Goal: Information Seeking & Learning: Find specific fact

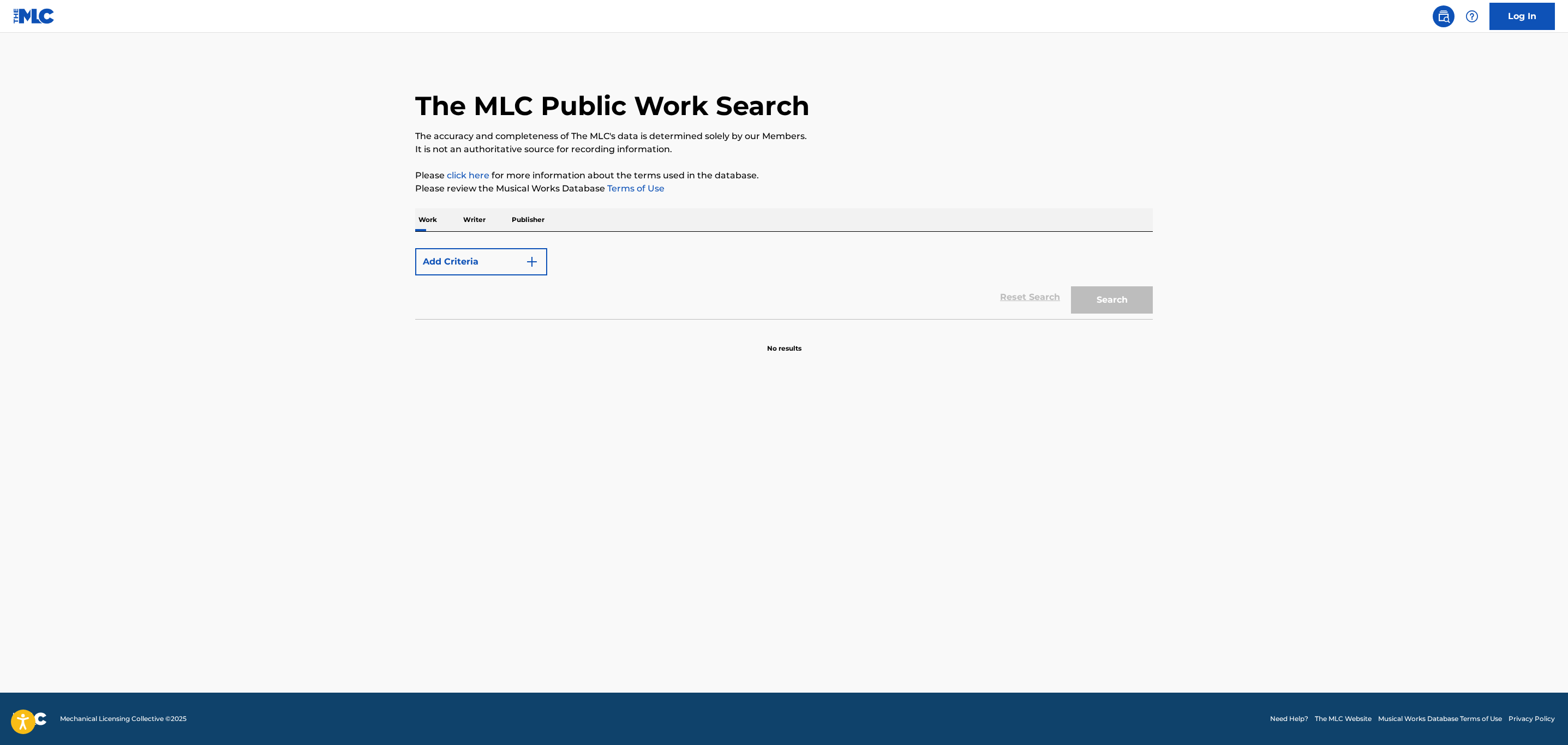
click at [538, 269] on img "Search Form" at bounding box center [532, 262] width 13 height 13
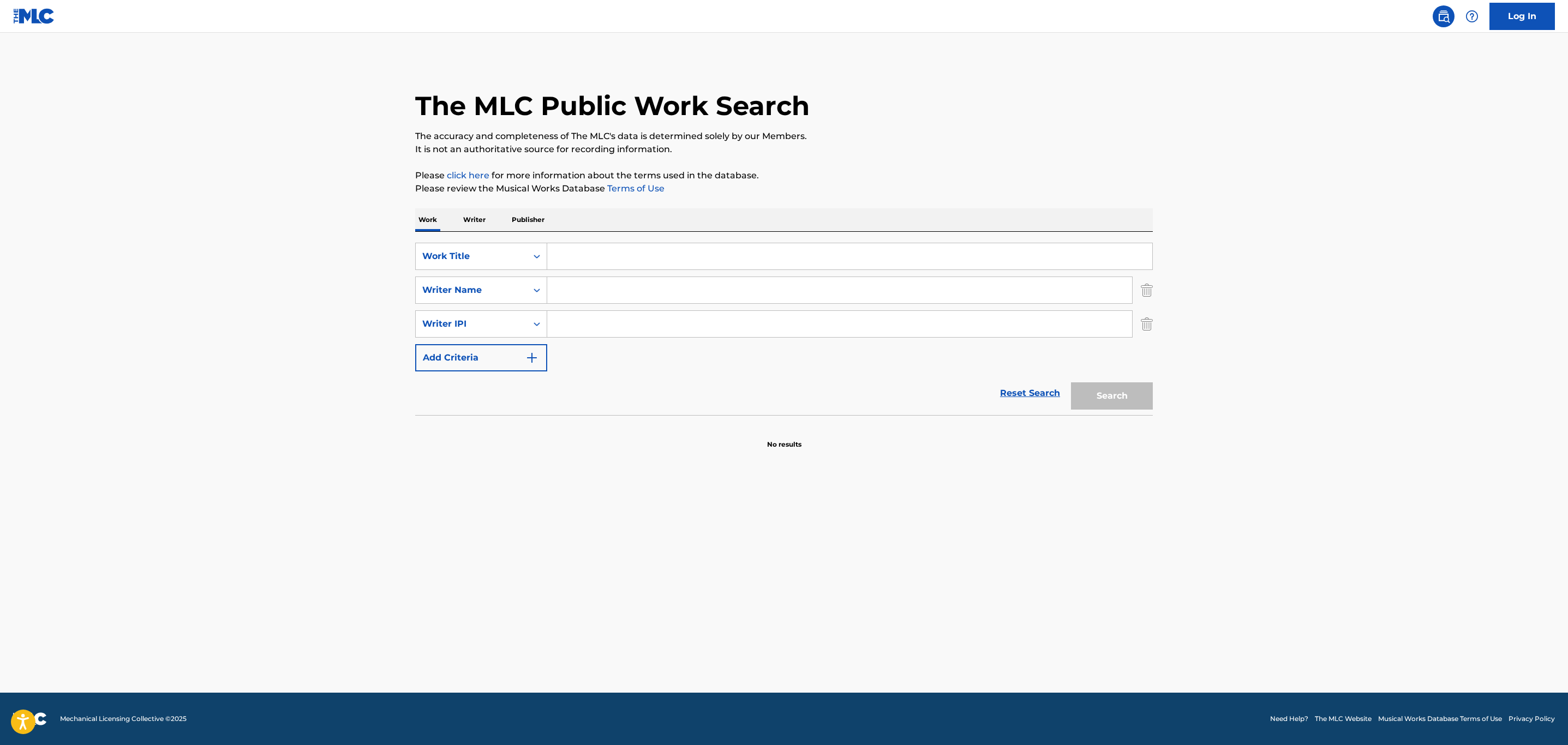
click at [671, 250] on input "Search Form" at bounding box center [849, 256] width 605 height 26
paste input "WHAT HAVE YOU DONE FOR ME LATELY"
type input "WHAT HAVE YOU DONE FOR ME LATELY"
drag, startPoint x: 1434, startPoint y: 334, endPoint x: 1125, endPoint y: 257, distance: 318.4
click at [1434, 330] on main "The MLC Public Work Search The accuracy and completeness of The MLC's data is d…" at bounding box center [784, 363] width 1568 height 660
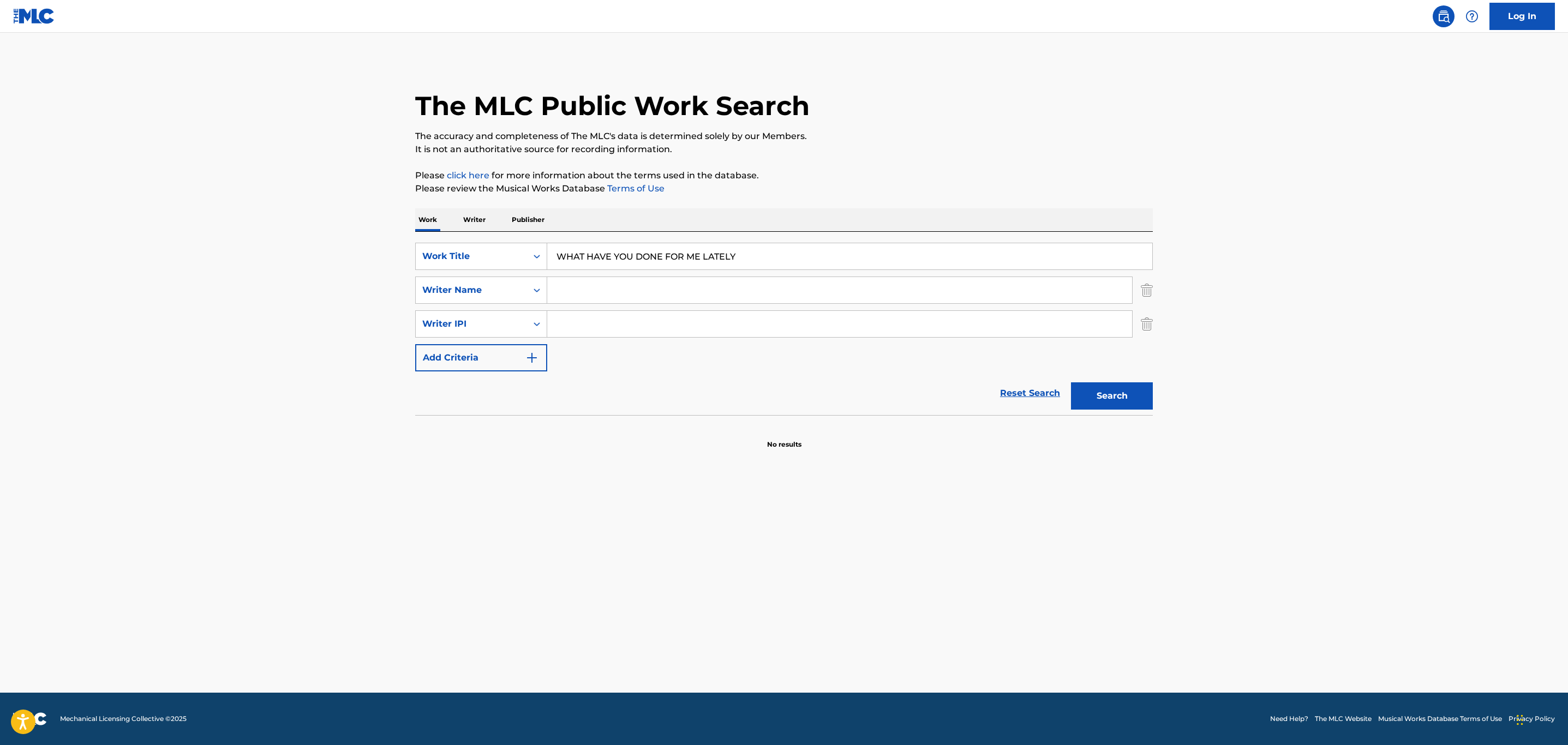
click at [673, 287] on input "Search Form" at bounding box center [839, 290] width 585 height 26
type input "jones"
click at [1071, 382] on button "Search" at bounding box center [1112, 396] width 82 height 27
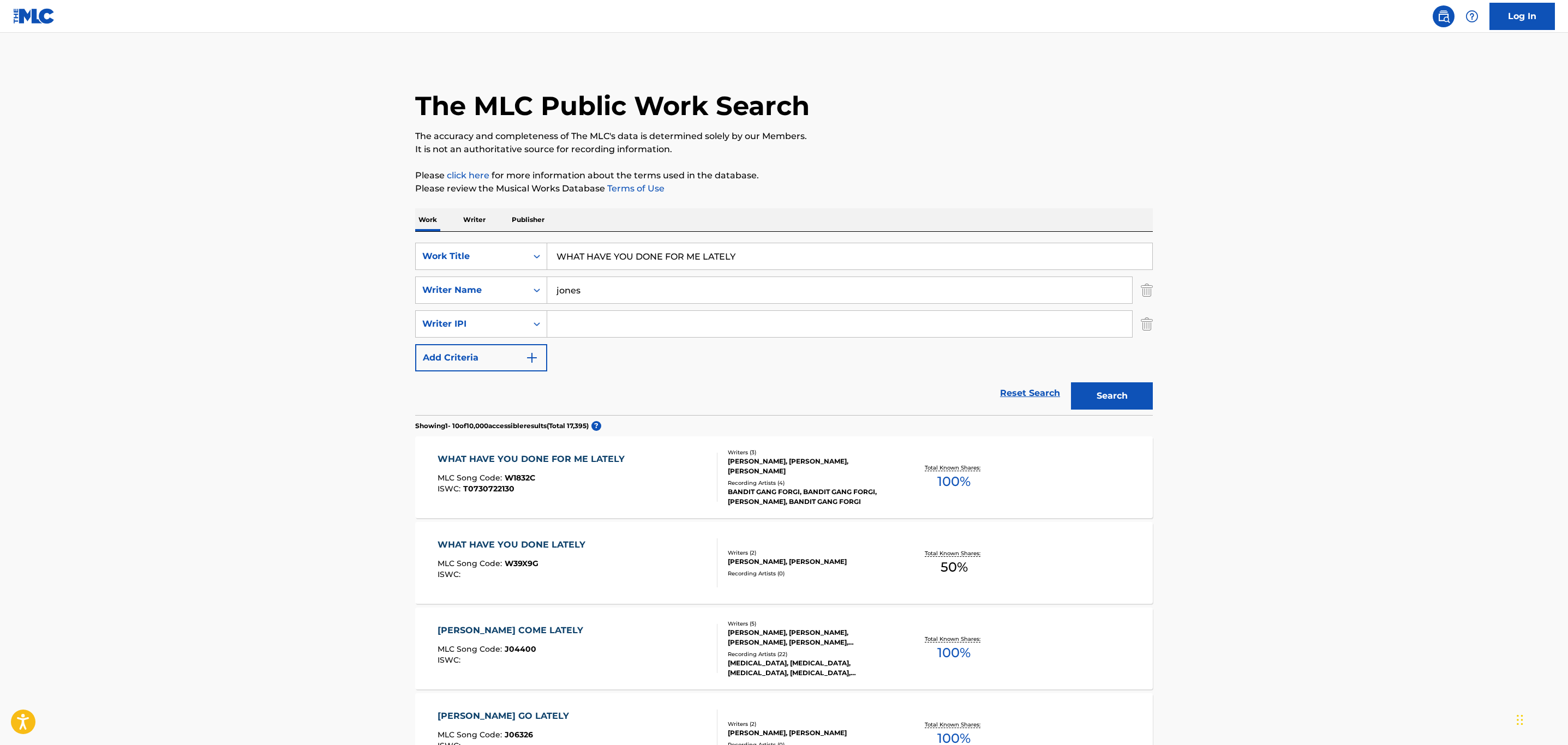
click at [202, 343] on main "The MLC Public Work Search The accuracy and completeness of The MLC's data is d…" at bounding box center [784, 692] width 1568 height 1318
click at [647, 474] on div "WHAT HAVE YOU DONE FOR ME LATELY MLC Song Code : W1832C ISWC : T0730722130" at bounding box center [578, 477] width 280 height 49
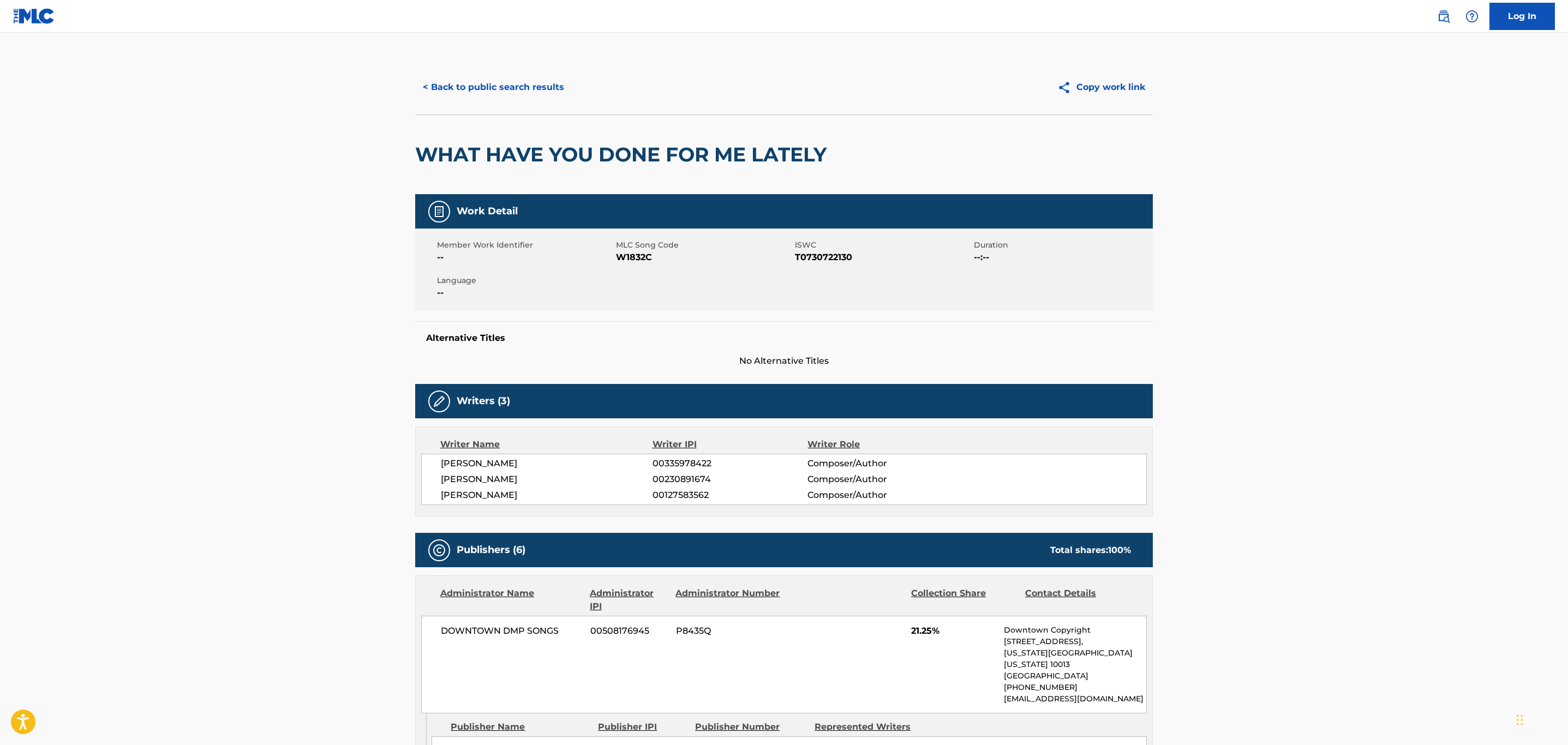
click at [466, 80] on button "< Back to public search results" at bounding box center [494, 87] width 157 height 27
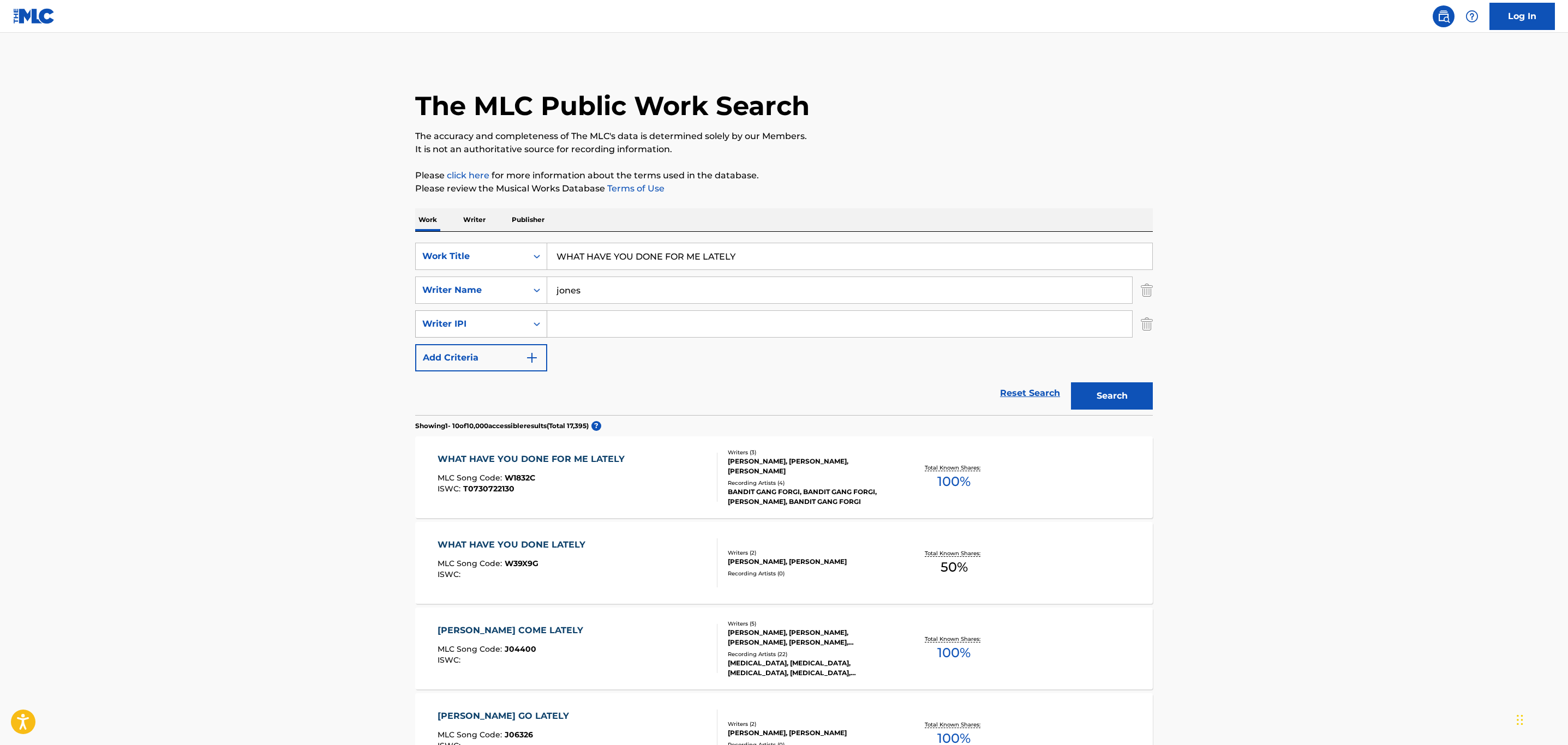
drag, startPoint x: 771, startPoint y: 254, endPoint x: 503, endPoint y: 318, distance: 275.5
click at [205, 239] on main "The MLC Public Work Search The accuracy and completeness of The MLC's data is d…" at bounding box center [784, 692] width 1568 height 1318
paste input "THE FUCK IS UP"
type input "WHAT THE FUCK IS UP"
click at [1213, 112] on main "The MLC Public Work Search The accuracy and completeness of The MLC's data is d…" at bounding box center [784, 692] width 1568 height 1318
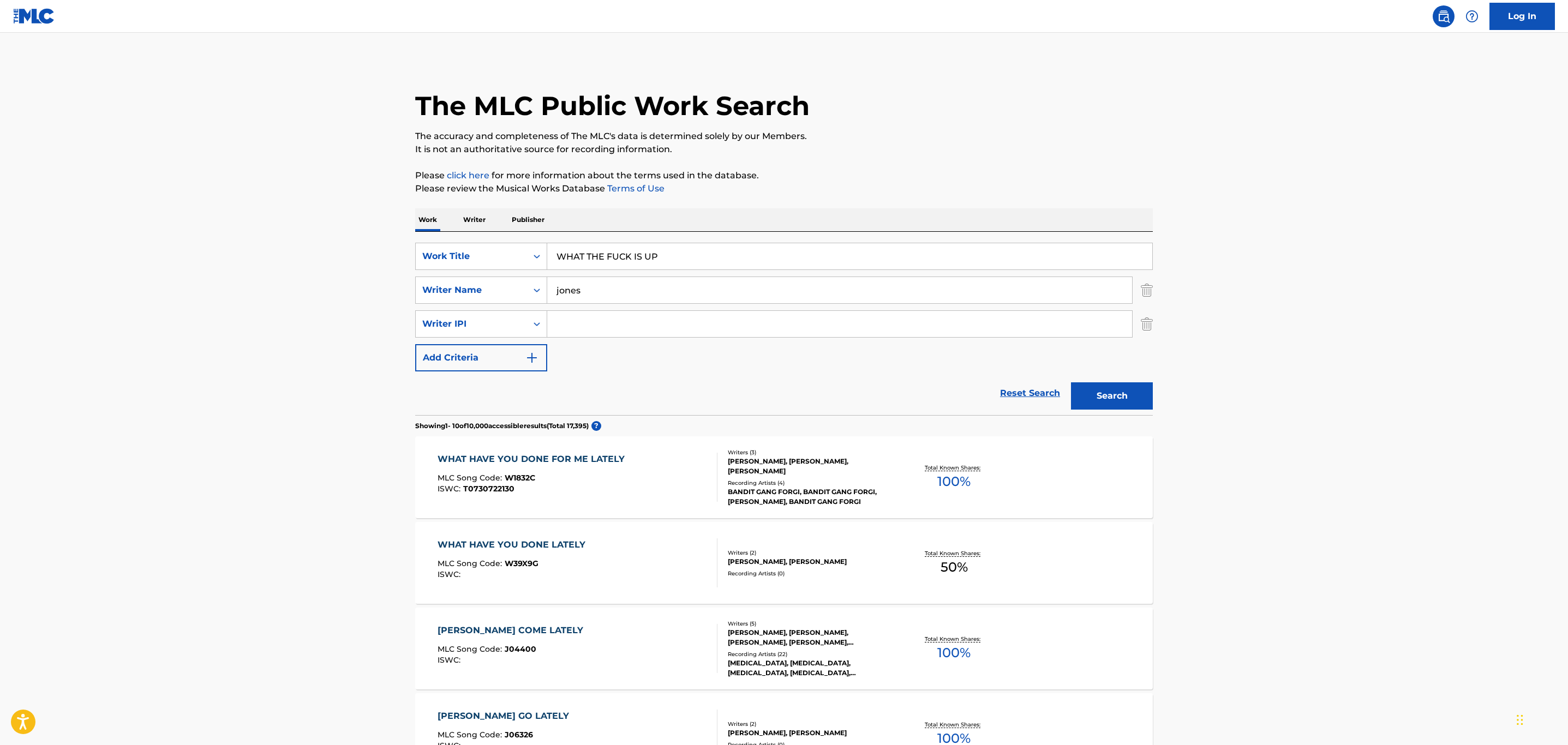
drag, startPoint x: 617, startPoint y: 288, endPoint x: 346, endPoint y: 291, distance: 271.0
click at [346, 289] on main "The MLC Public Work Search The accuracy and completeness of The MLC's data is d…" at bounding box center [784, 692] width 1568 height 1318
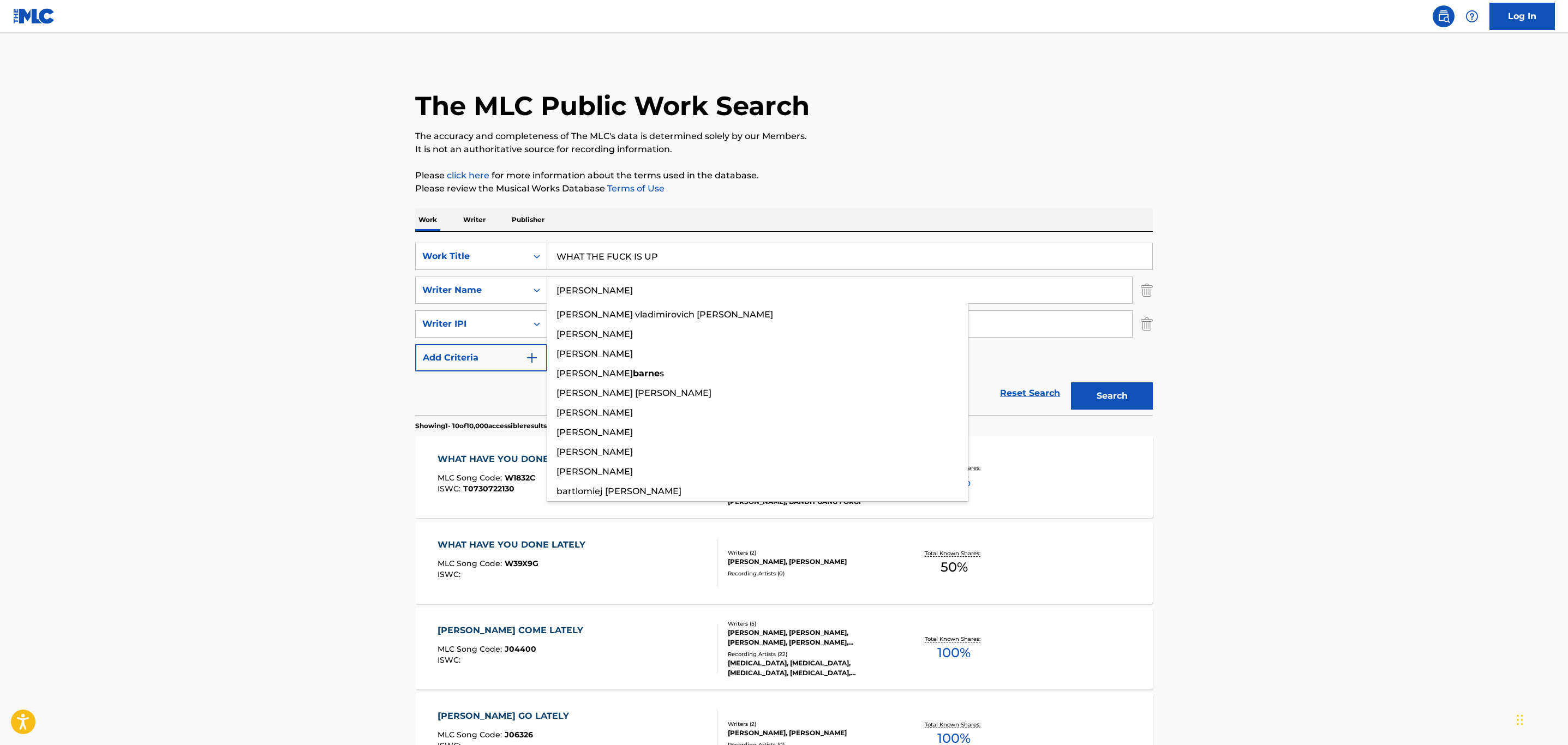
type input "[PERSON_NAME]"
click at [1071, 382] on button "Search" at bounding box center [1112, 396] width 82 height 27
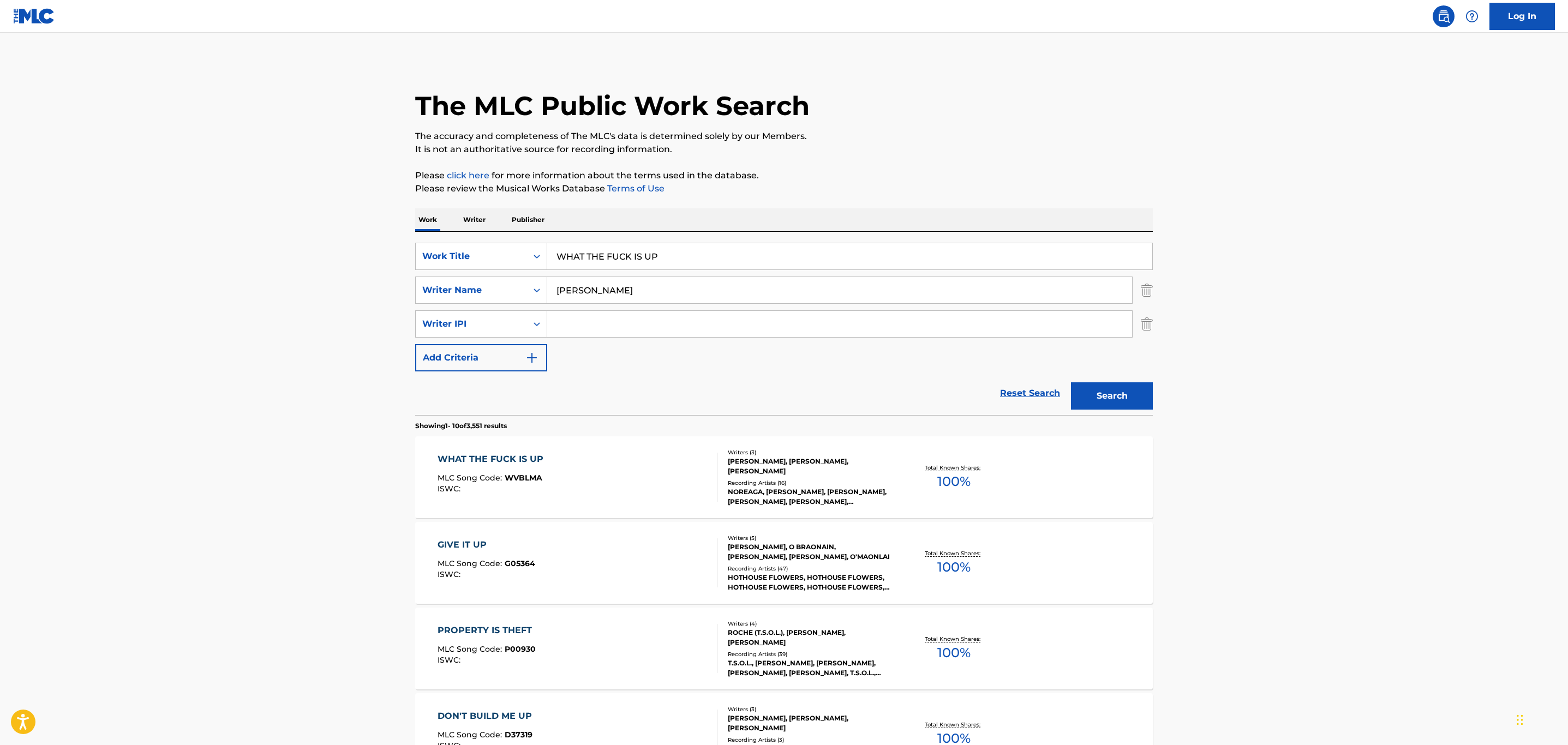
click at [1511, 358] on main "The MLC Public Work Search The accuracy and completeness of The MLC's data is d…" at bounding box center [784, 692] width 1568 height 1318
click at [658, 473] on div "WHAT THE FUCK IS UP MLC Song Code : WVBLMA ISWC :" at bounding box center [578, 477] width 280 height 49
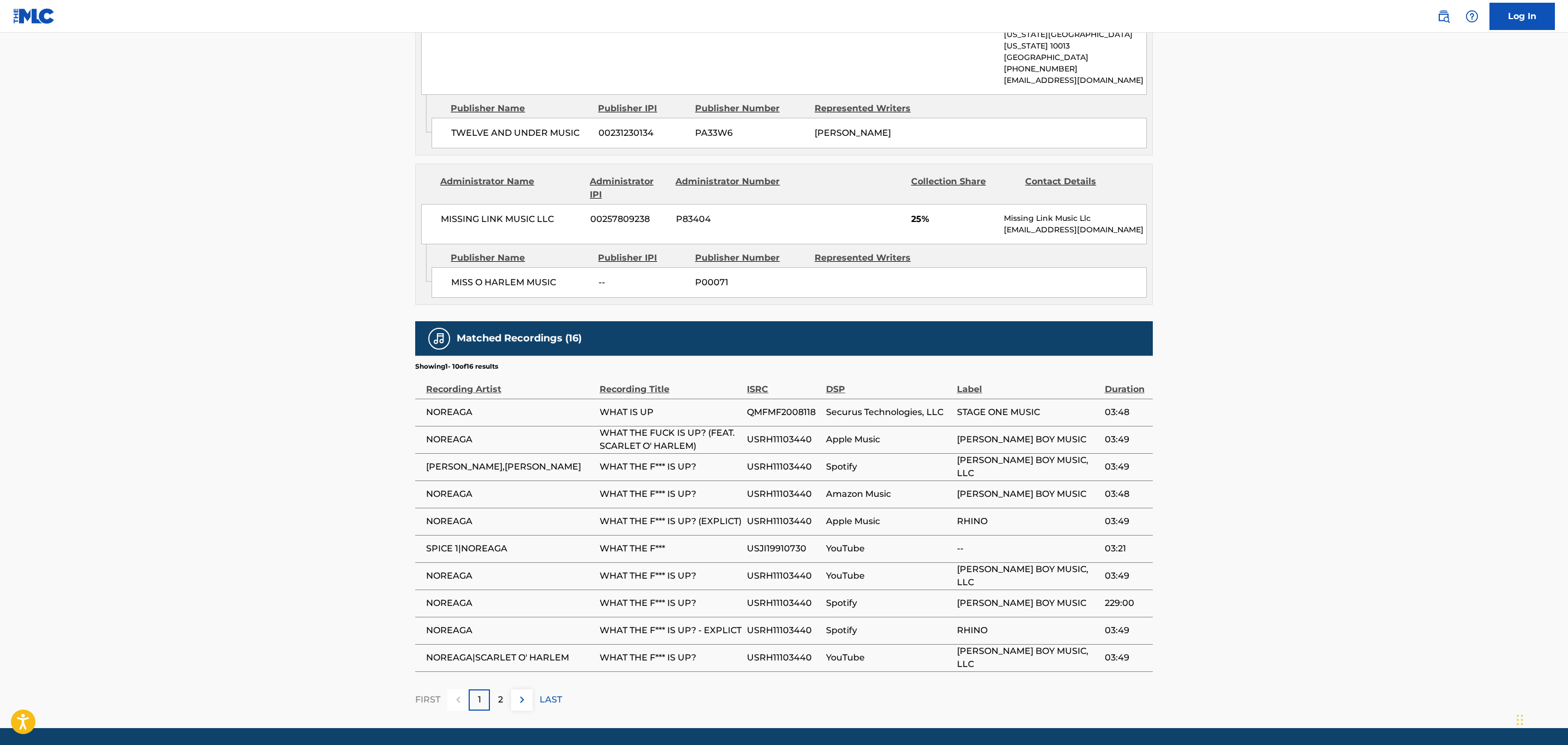
scroll to position [1376, 0]
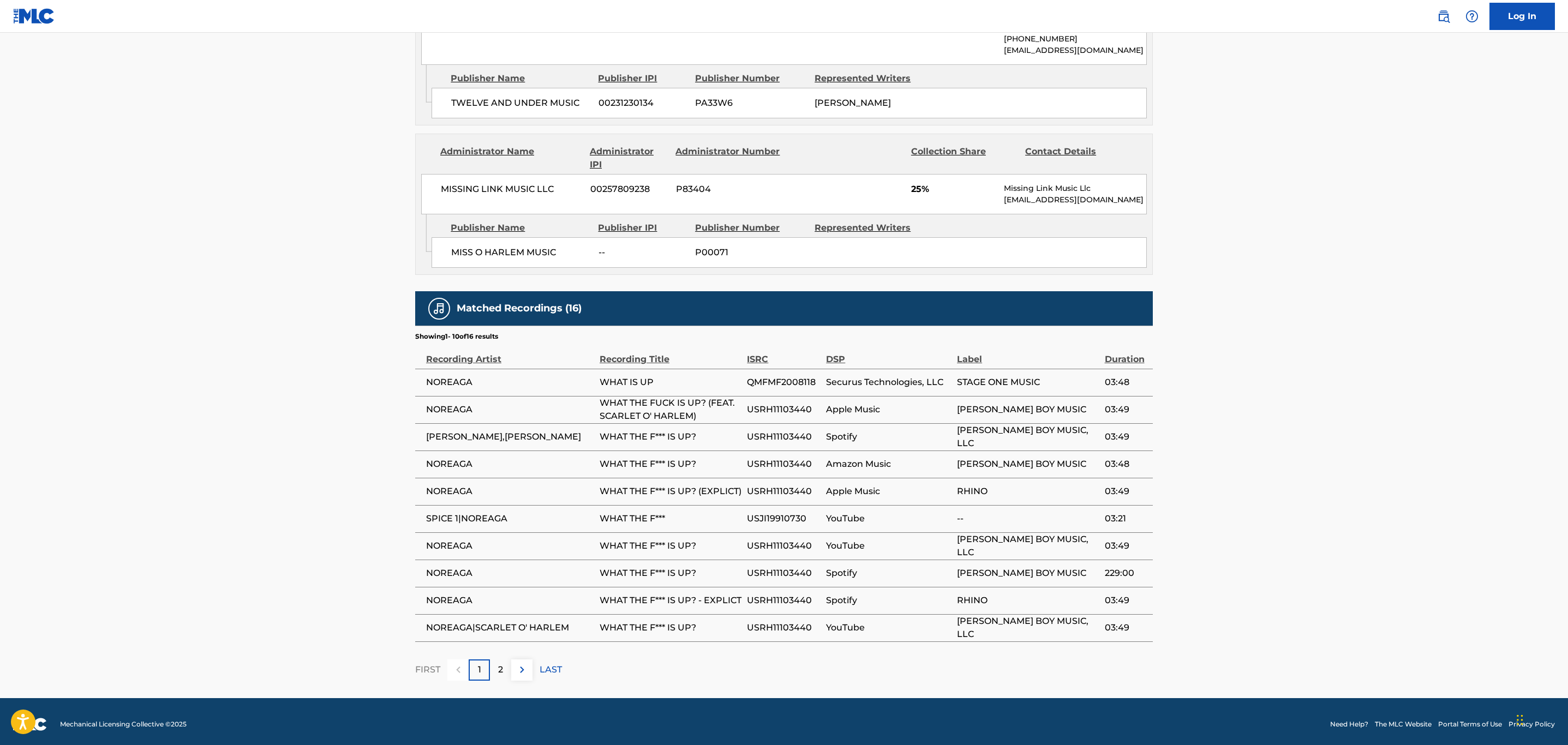
click at [776, 542] on span "USRH11103440" at bounding box center [783, 546] width 73 height 13
copy span "USRH11103440"
click at [794, 488] on span "USRH11103440" at bounding box center [783, 491] width 73 height 13
click at [792, 512] on span "USJI19910730" at bounding box center [783, 519] width 73 height 13
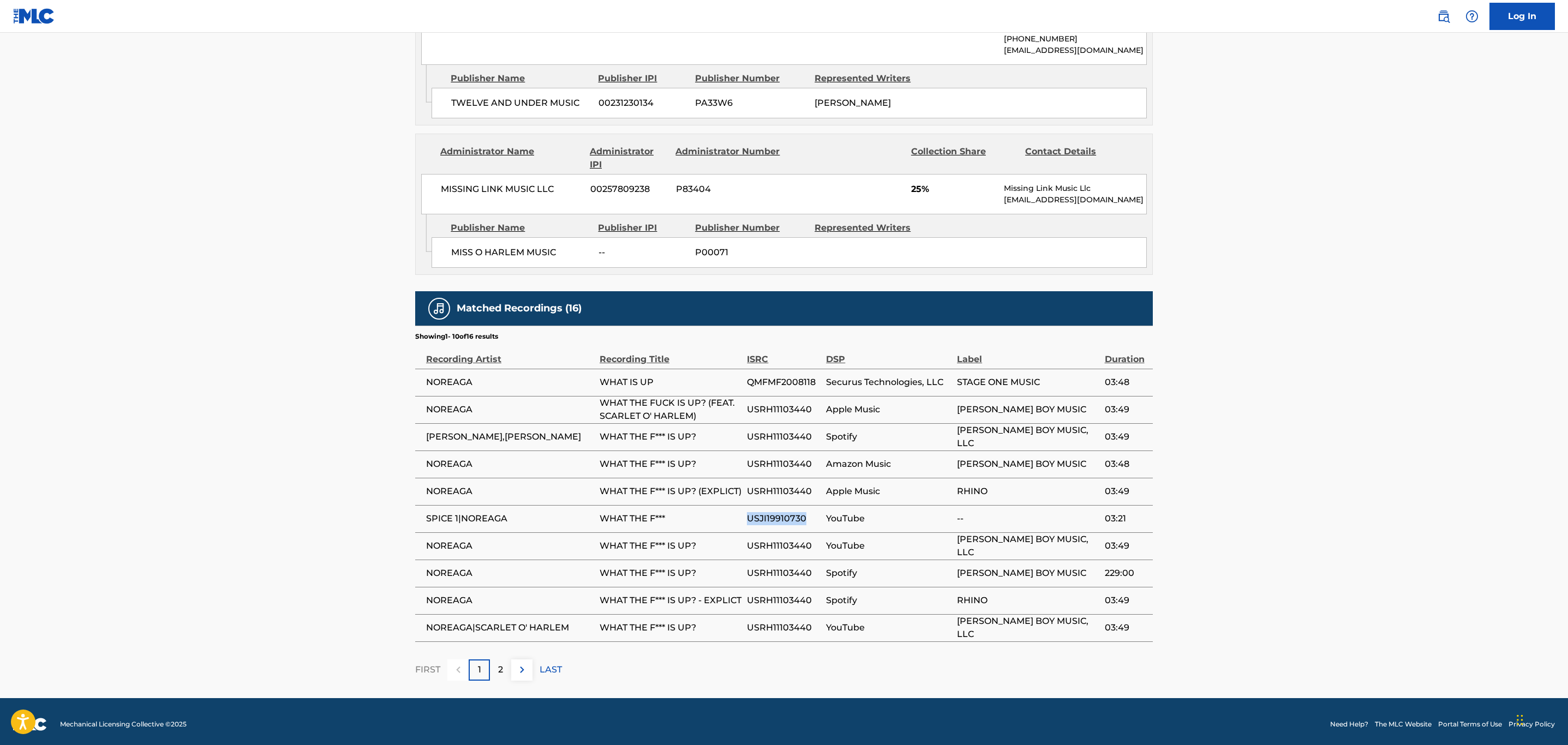
click at [792, 512] on span "USJI19910730" at bounding box center [783, 519] width 73 height 13
copy span "USJI19910730"
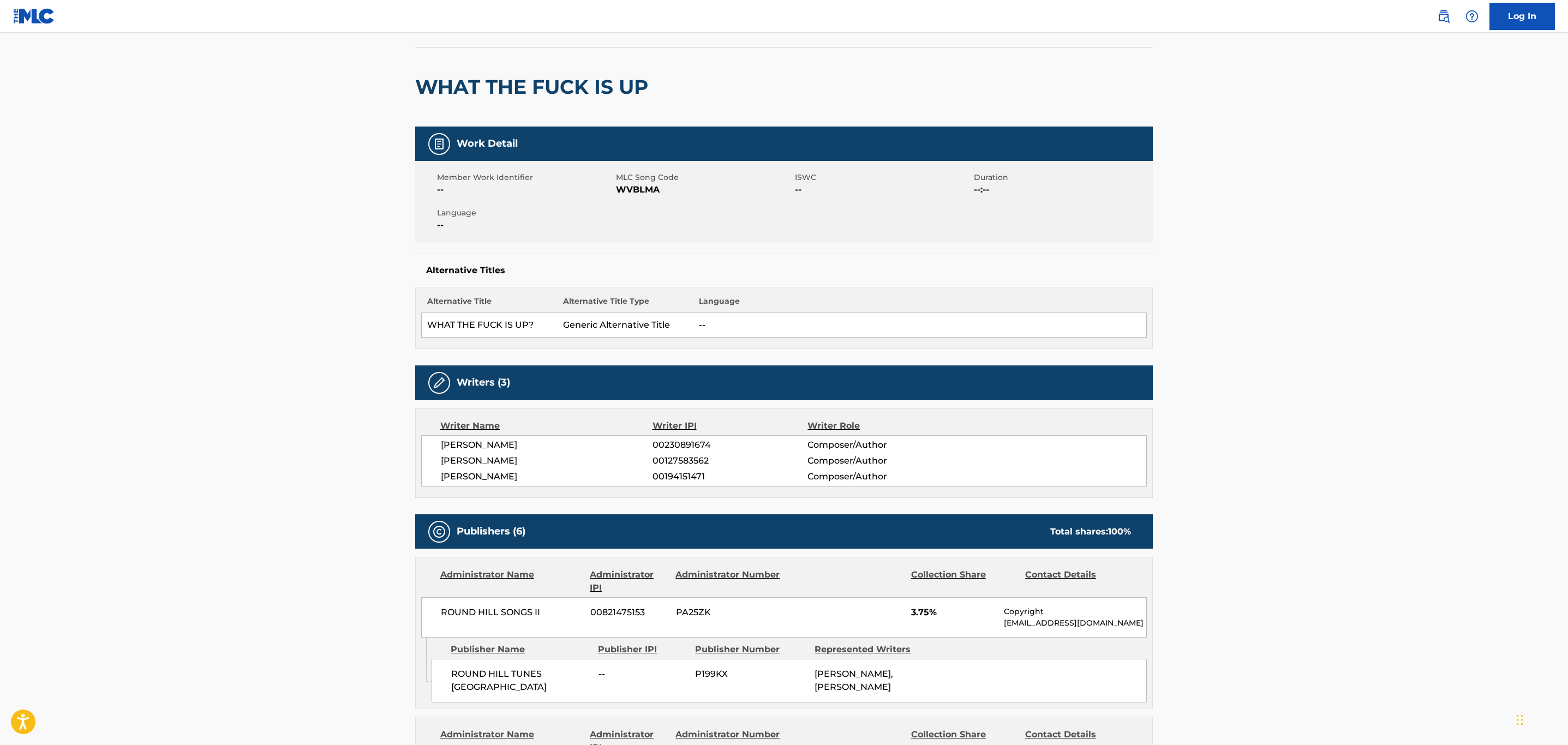
scroll to position [0, 0]
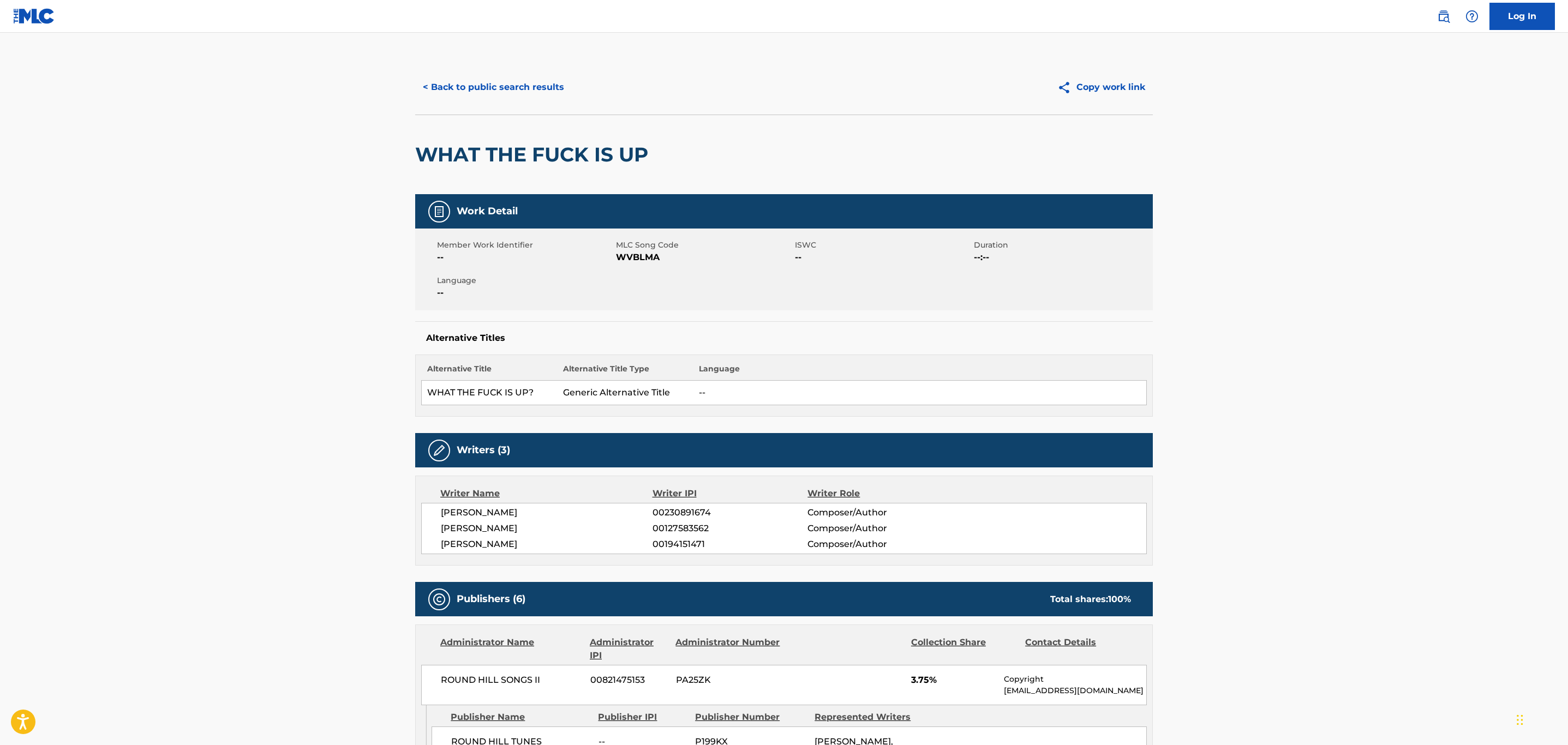
click at [516, 78] on button "< Back to public search results" at bounding box center [494, 87] width 157 height 27
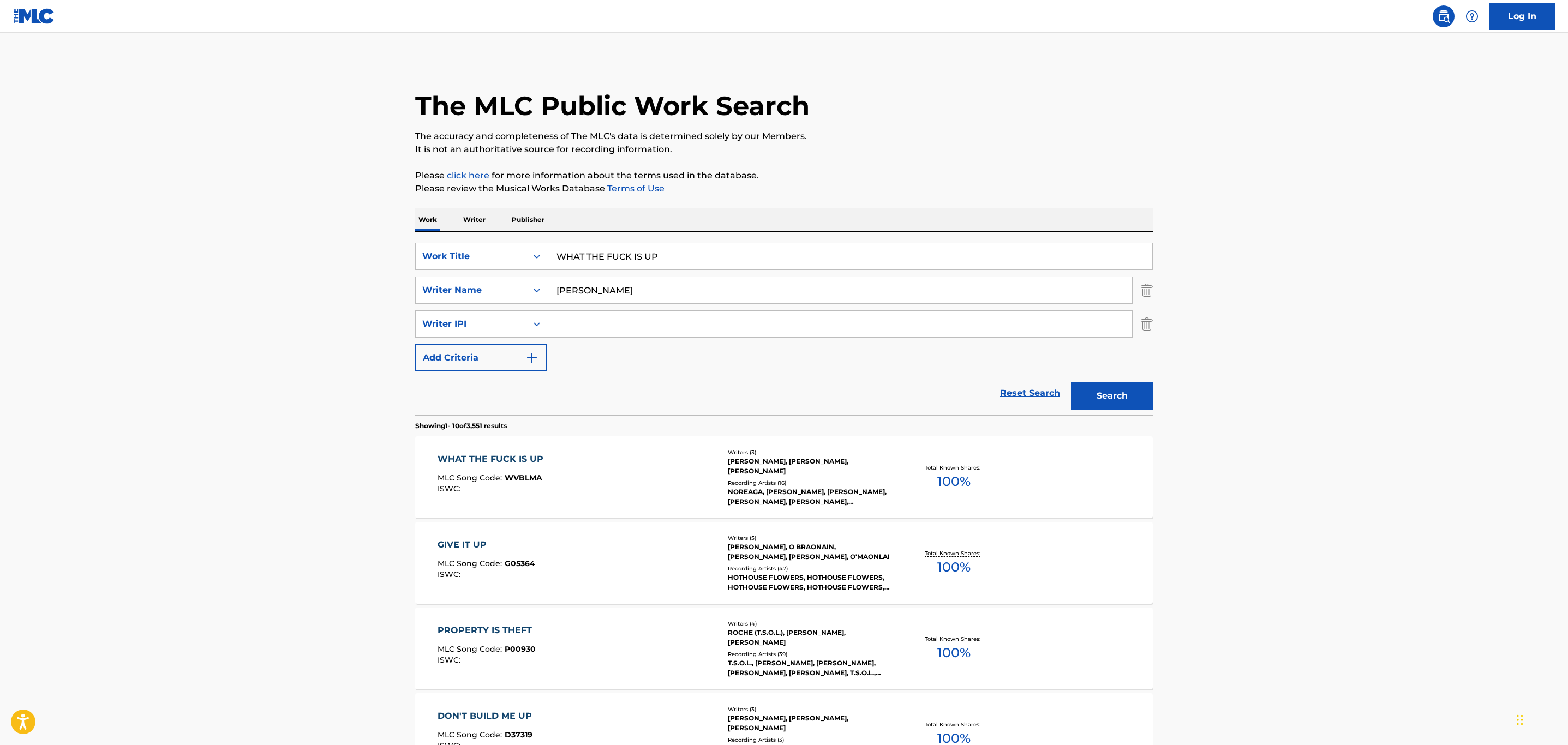
drag, startPoint x: 696, startPoint y: 247, endPoint x: 411, endPoint y: 264, distance: 285.5
click at [411, 264] on div "The MLC Public Work Search The accuracy and completeness of The MLC's data is d…" at bounding box center [783, 703] width 764 height 1285
paste input "NOBODY CAN FREAK YOU"
type input "NOBODY CAN FREAK YOU"
click at [1071, 382] on button "Search" at bounding box center [1112, 396] width 82 height 27
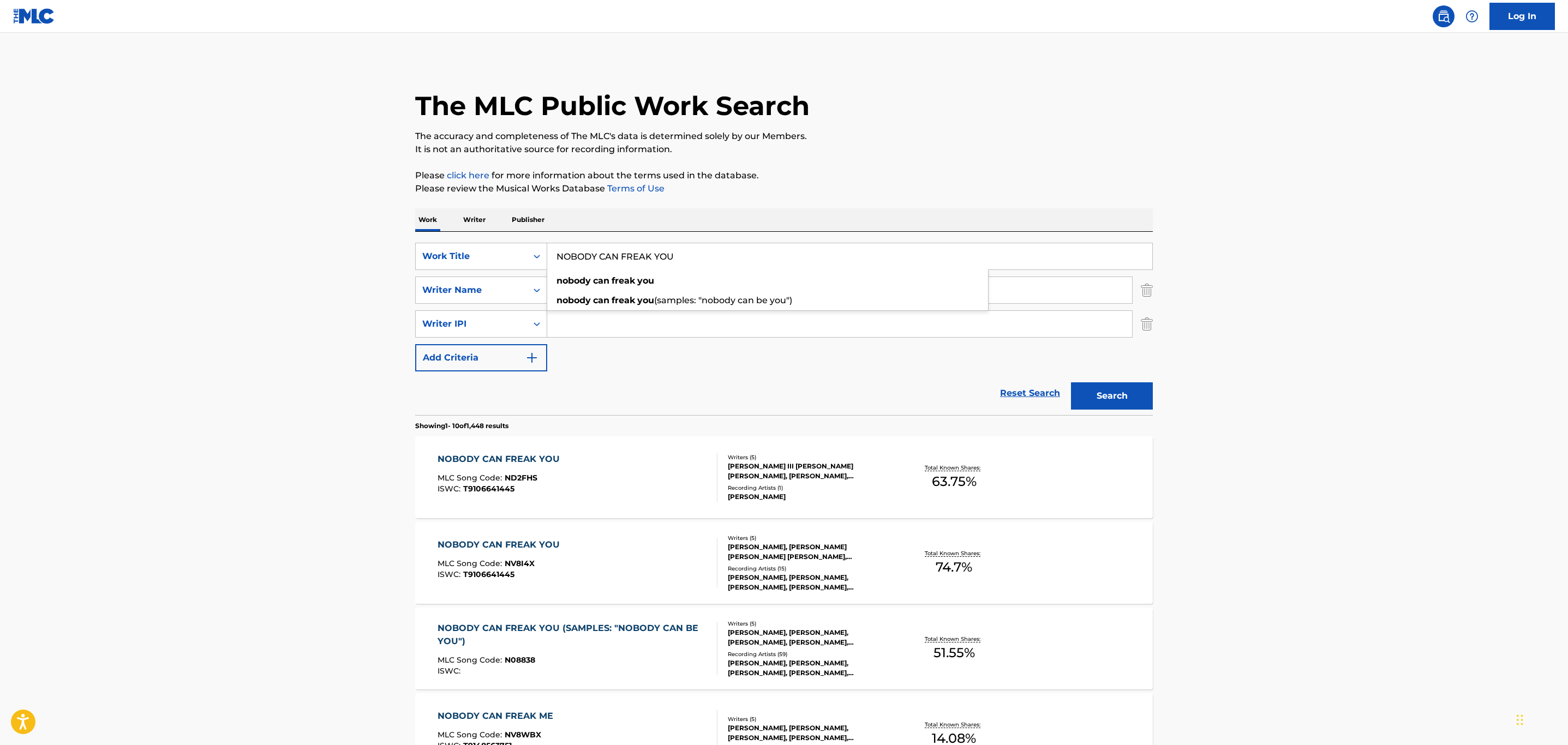
drag, startPoint x: 1395, startPoint y: 481, endPoint x: 1398, endPoint y: 466, distance: 15.3
click at [1395, 478] on main "The MLC Public Work Search The accuracy and completeness of The MLC's data is d…" at bounding box center [784, 692] width 1568 height 1318
click at [616, 498] on div "NOBODY CAN FREAK YOU MLC Song Code : ND2FHS ISWC : T9106641445" at bounding box center [578, 477] width 280 height 49
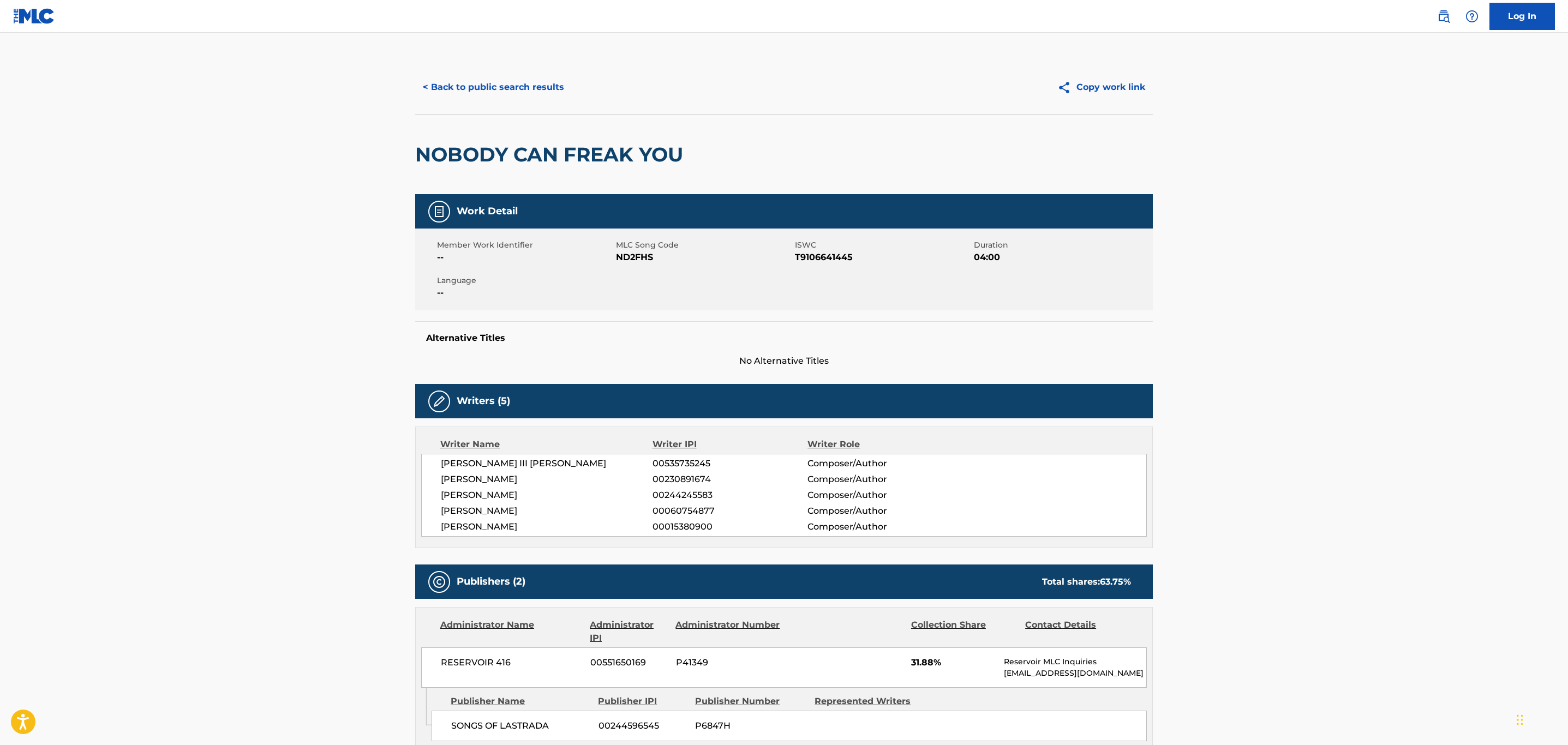
click at [555, 91] on button "< Back to public search results" at bounding box center [494, 87] width 157 height 27
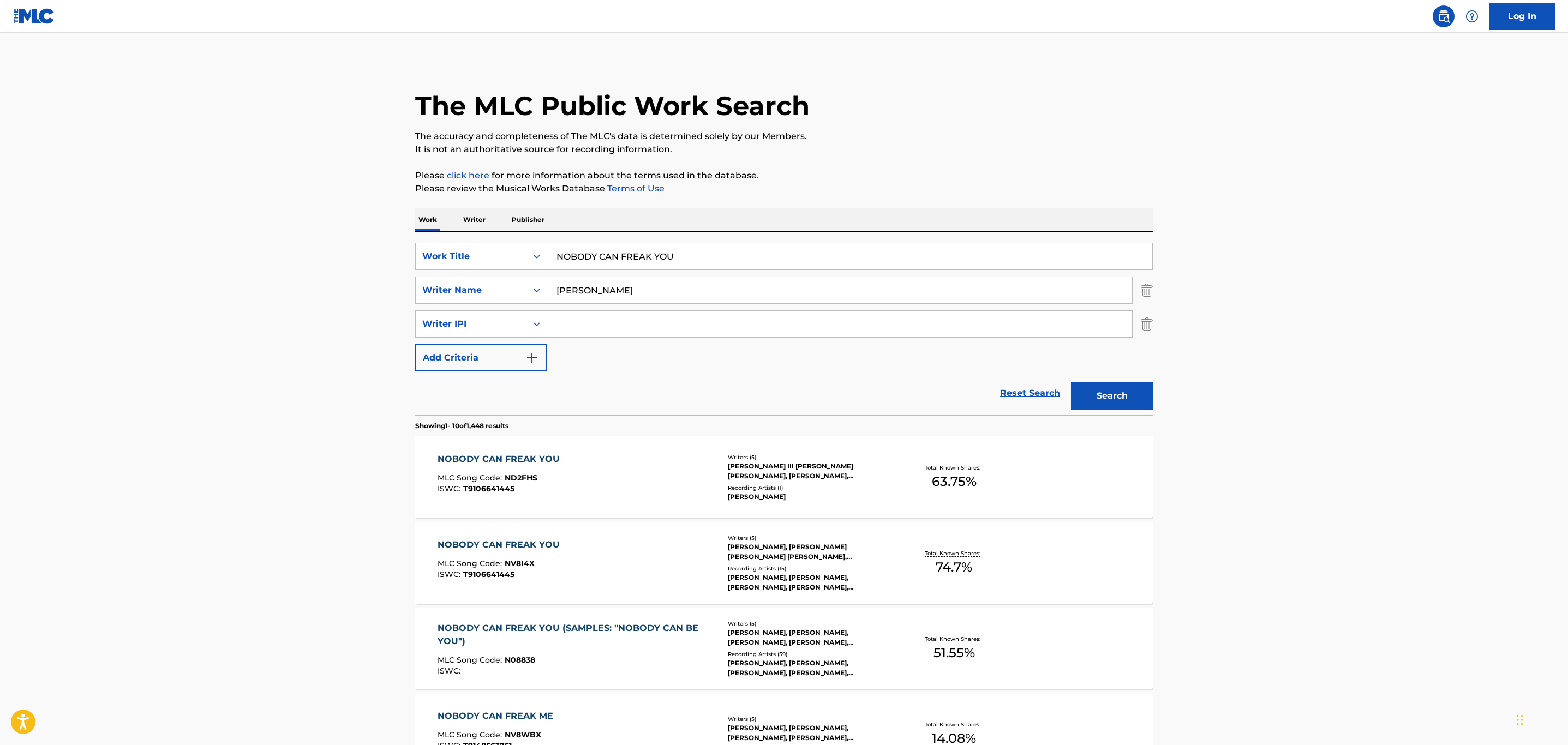
click at [620, 563] on div "NOBODY CAN FREAK YOU MLC Song Code : NV8I4X ISWC : T9106641445" at bounding box center [578, 563] width 280 height 49
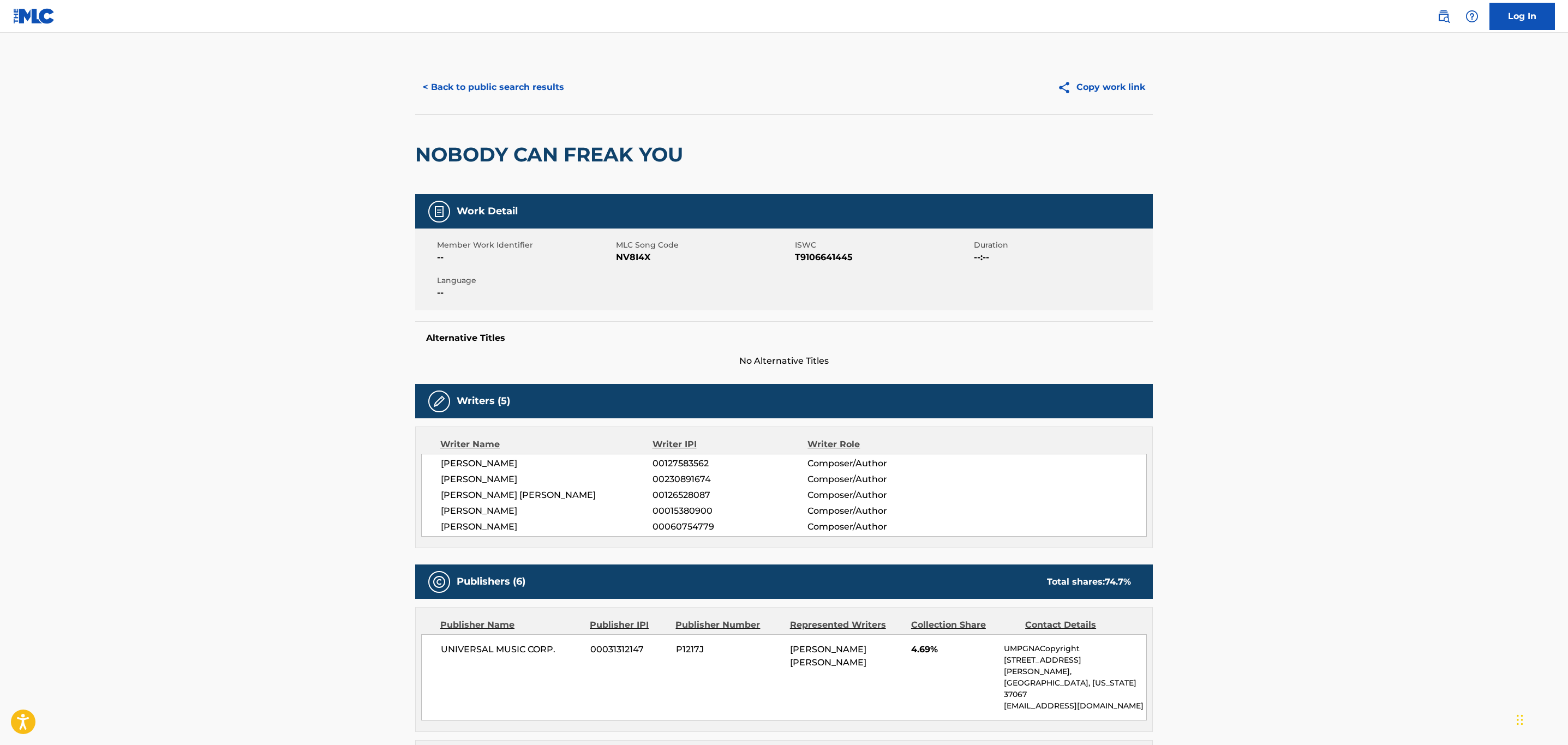
click at [493, 84] on button "< Back to public search results" at bounding box center [494, 87] width 157 height 27
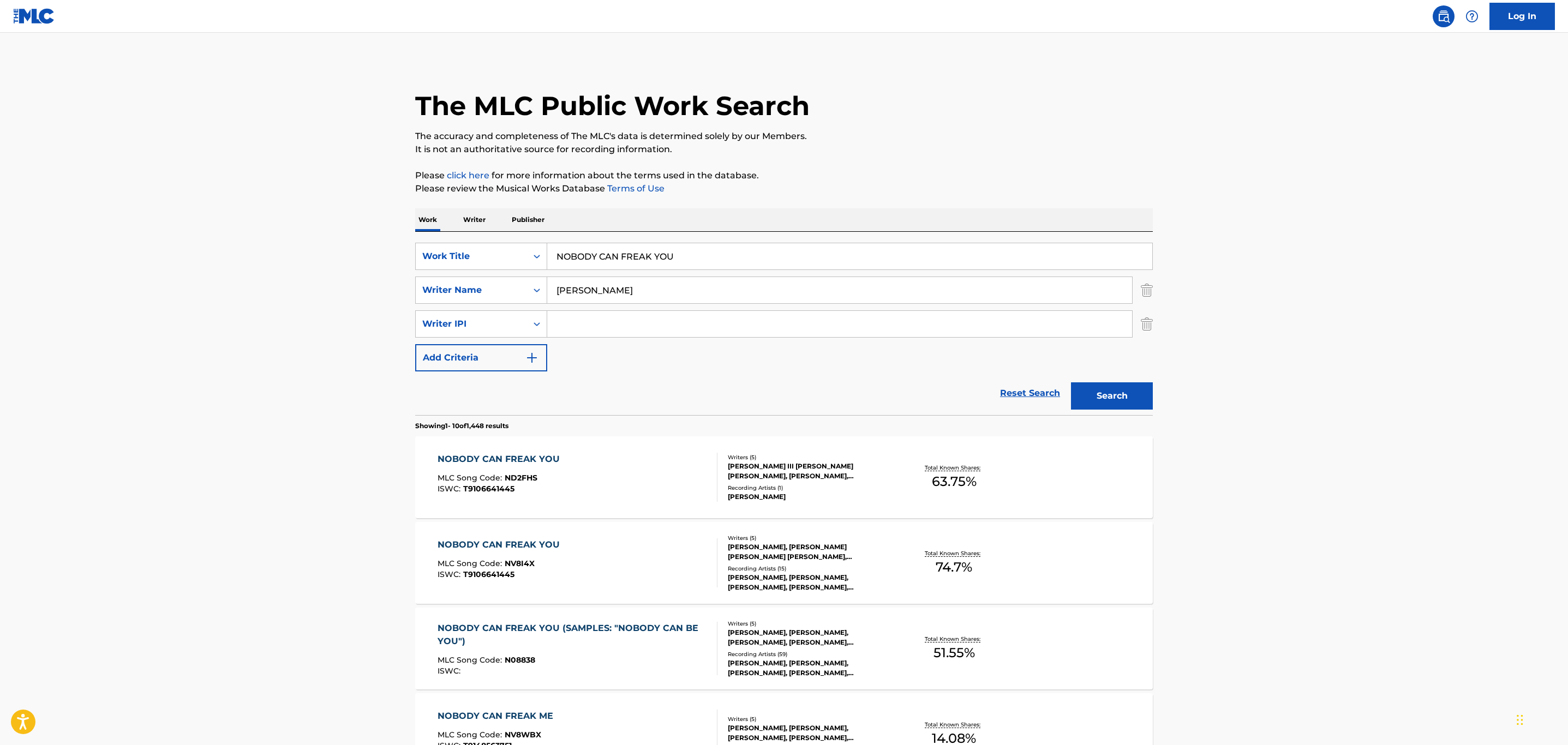
click at [578, 663] on div "MLC Song Code : N08838" at bounding box center [573, 661] width 271 height 11
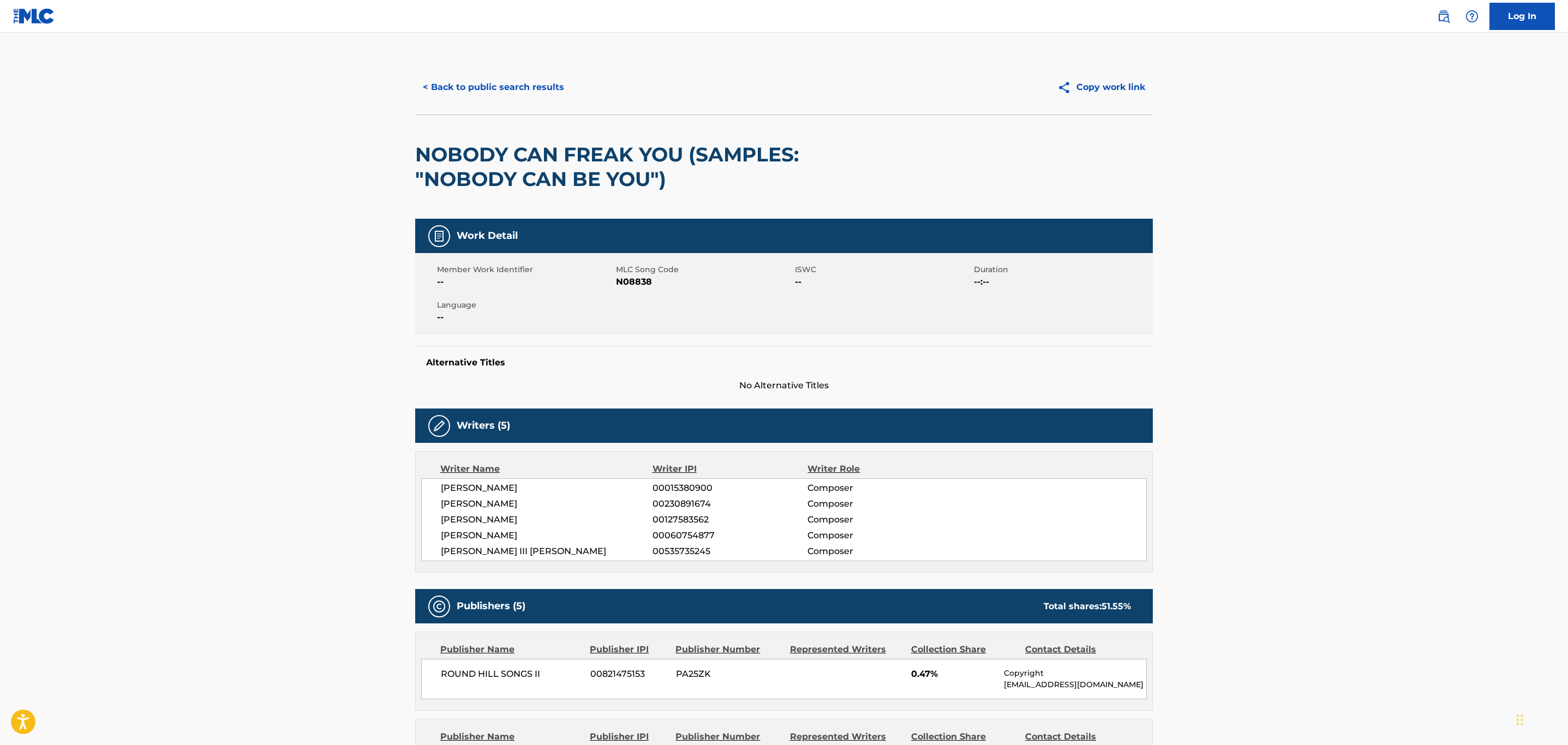
click at [517, 87] on button "< Back to public search results" at bounding box center [494, 87] width 157 height 27
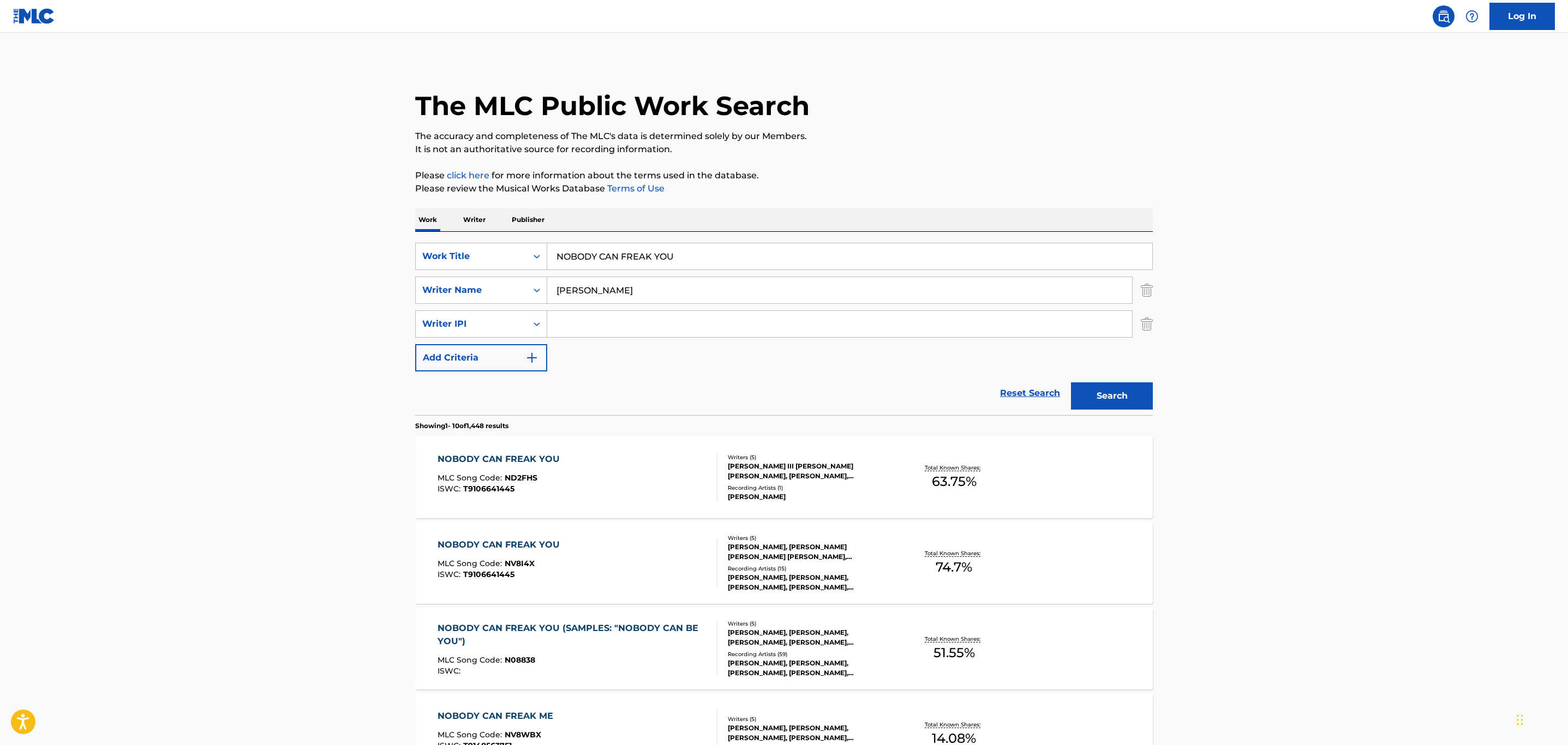
drag, startPoint x: 683, startPoint y: 256, endPoint x: 272, endPoint y: 255, distance: 411.0
click at [272, 255] on main "The MLC Public Work Search The accuracy and completeness of The MLC's data is d…" at bounding box center [784, 692] width 1568 height 1318
click at [1071, 382] on button "Search" at bounding box center [1112, 396] width 82 height 27
drag, startPoint x: 734, startPoint y: 241, endPoint x: 665, endPoint y: 274, distance: 76.5
click at [486, 262] on div "SearchWithCriteria079f8e37-a5cf-42b0-93e9-c7213fa36dae Work Title NOBODY CAN FR…" at bounding box center [784, 323] width 737 height 183
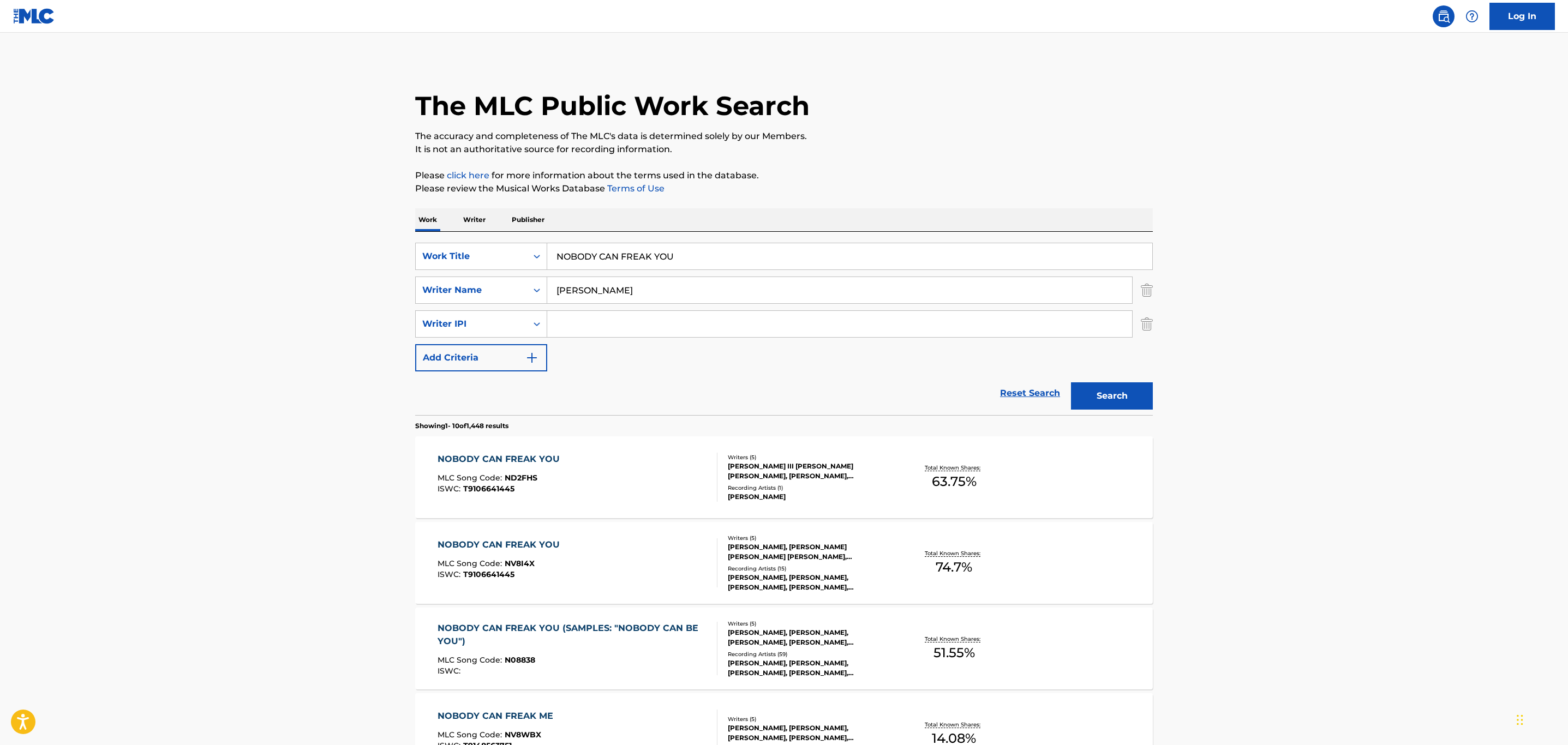
drag, startPoint x: 714, startPoint y: 252, endPoint x: 334, endPoint y: 248, distance: 380.0
click at [453, 247] on div "SearchWithCriteria079f8e37-a5cf-42b0-93e9-c7213fa36dae Work Title NOBODY CAN FR…" at bounding box center [784, 256] width 737 height 27
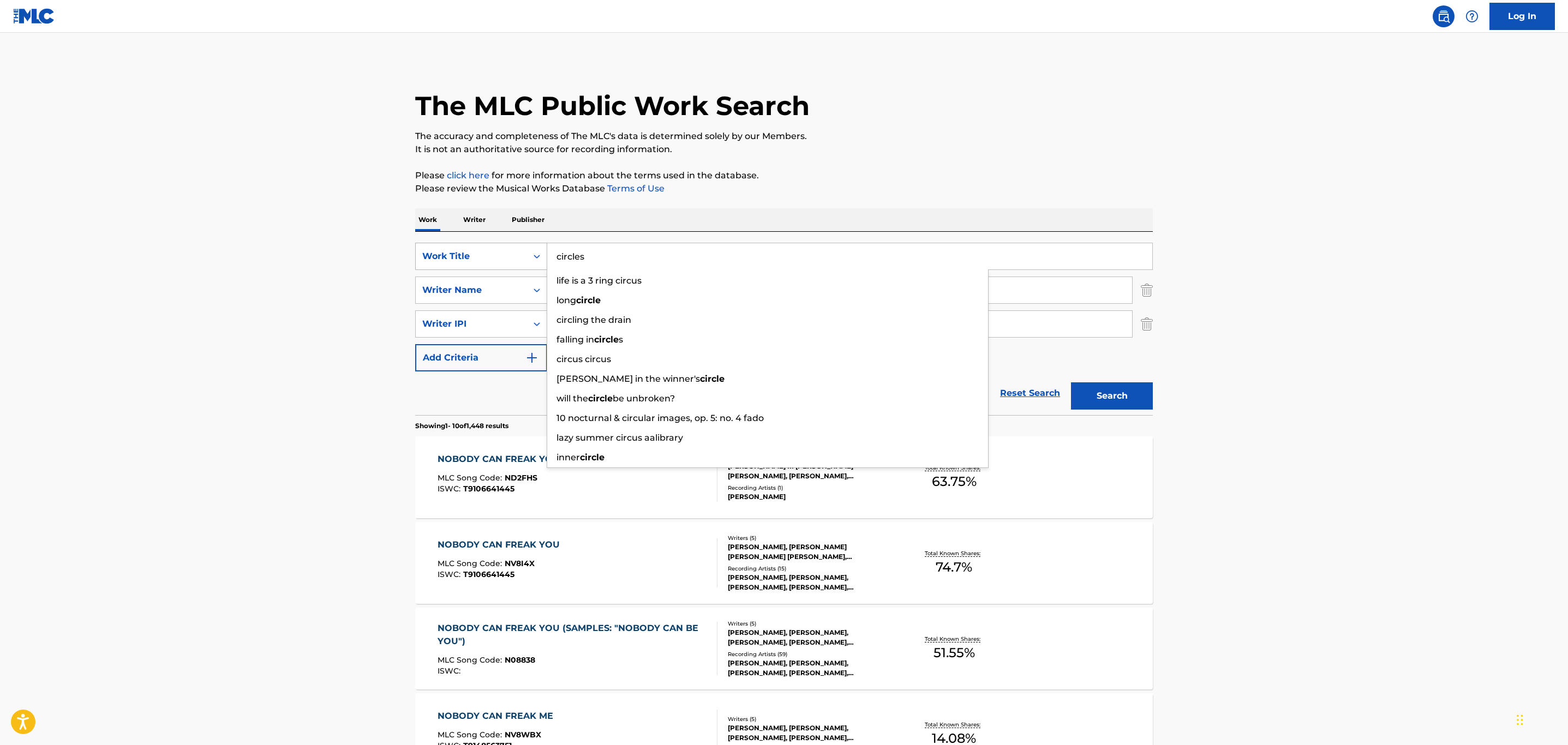
type input "circles"
click at [1071, 382] on button "Search" at bounding box center [1112, 396] width 82 height 27
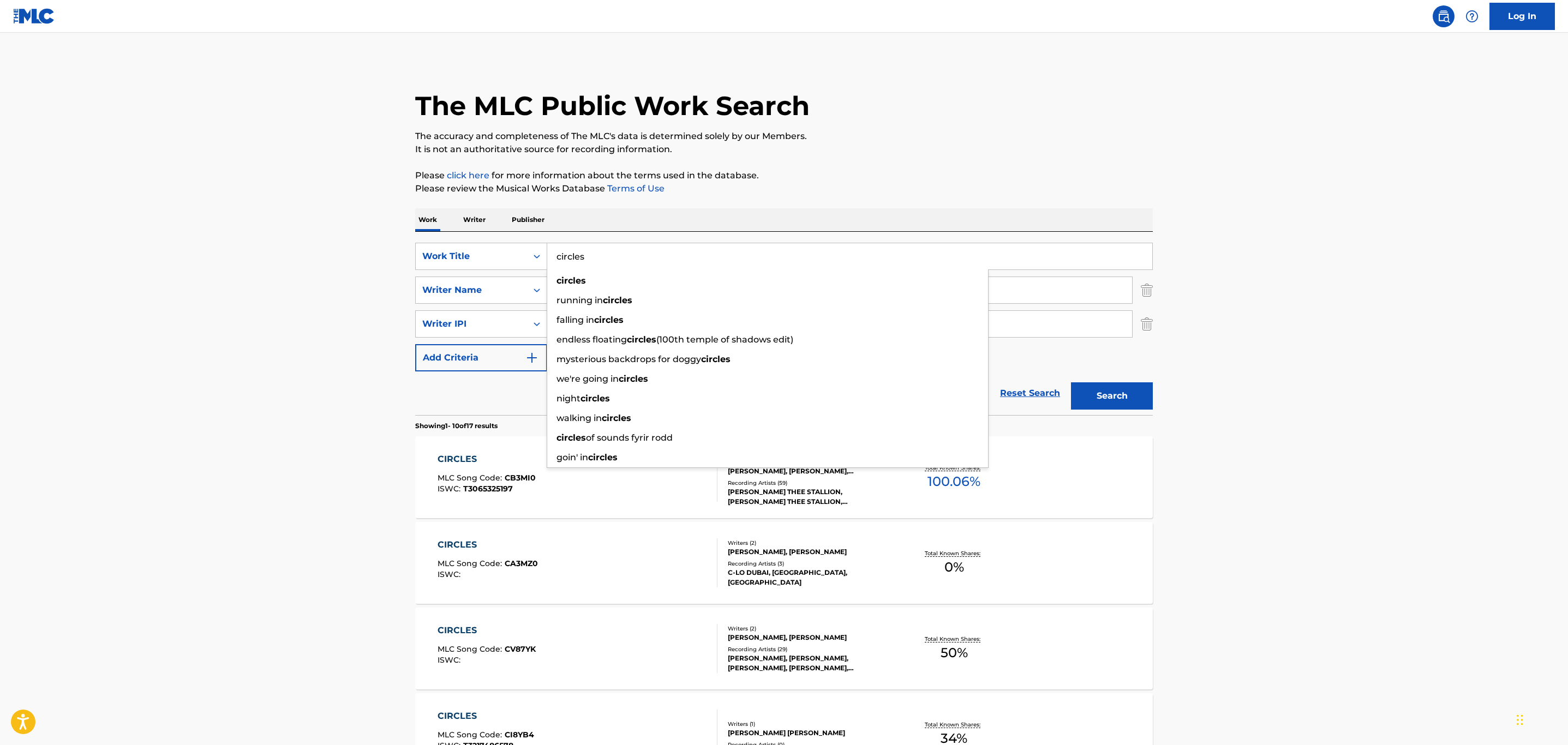
click at [160, 397] on main "The MLC Public Work Search The accuracy and completeness of The MLC's data is d…" at bounding box center [784, 692] width 1568 height 1318
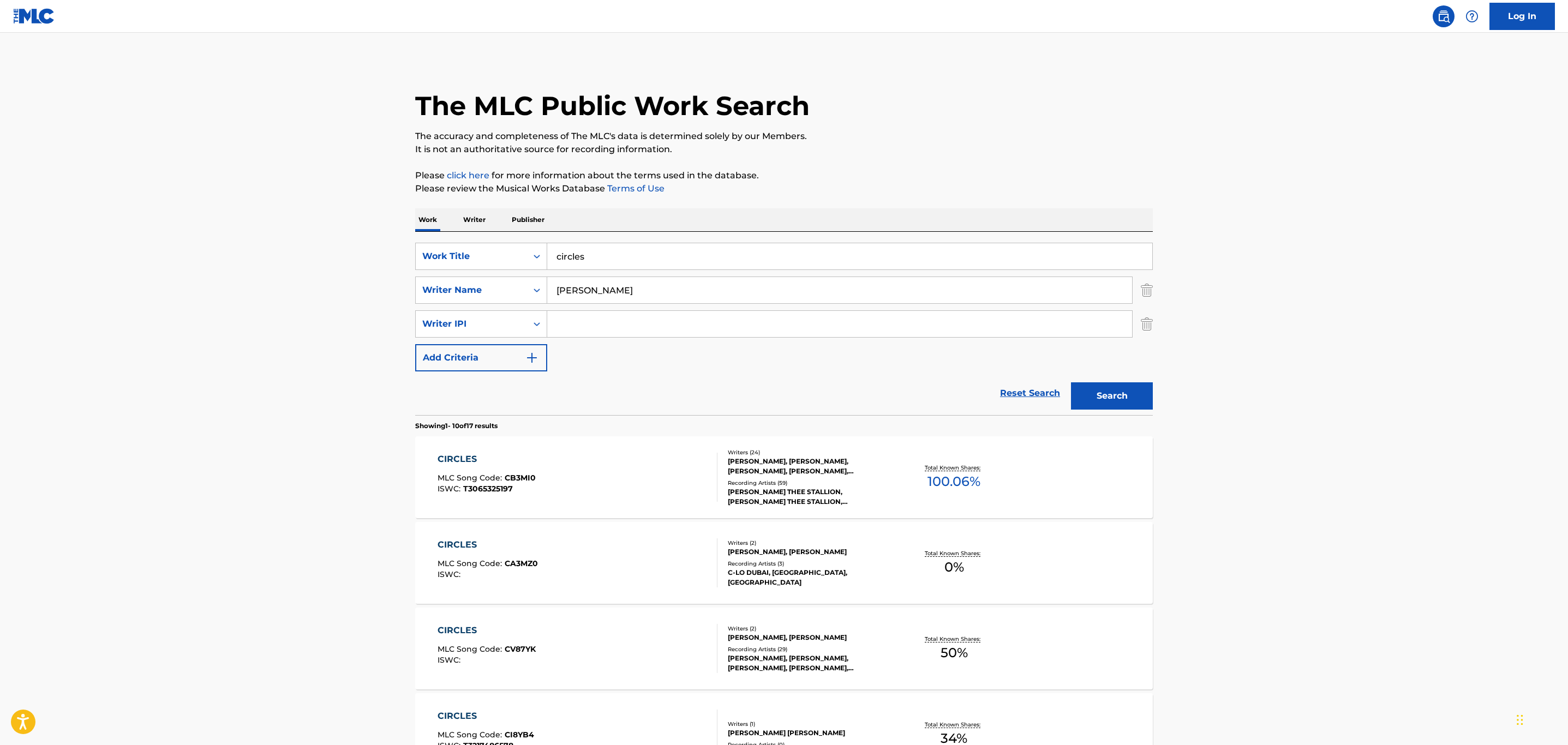
scroll to position [82, 0]
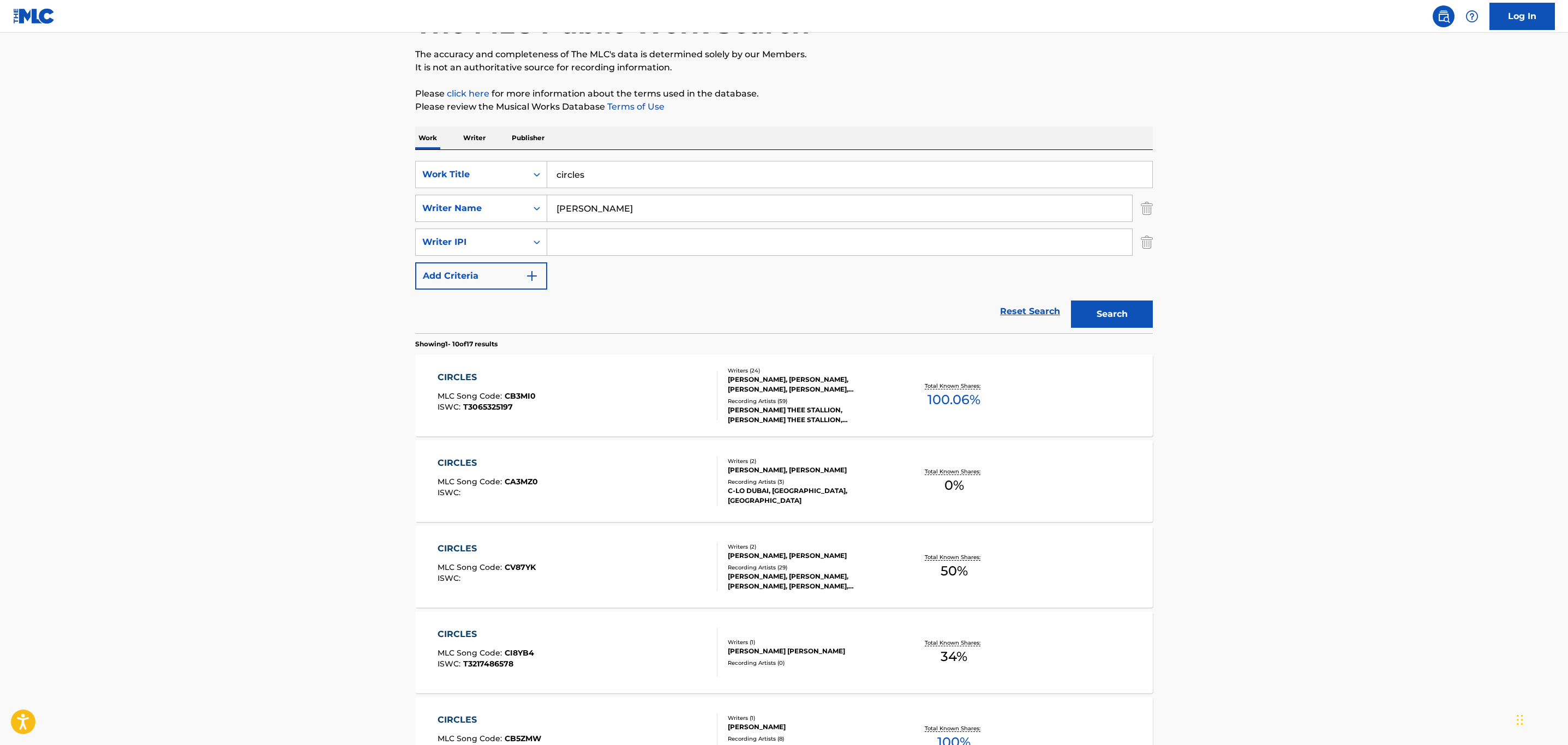
click at [627, 404] on div "CIRCLES MLC Song Code : CB3MI0 ISWC : T3065325197" at bounding box center [578, 395] width 280 height 49
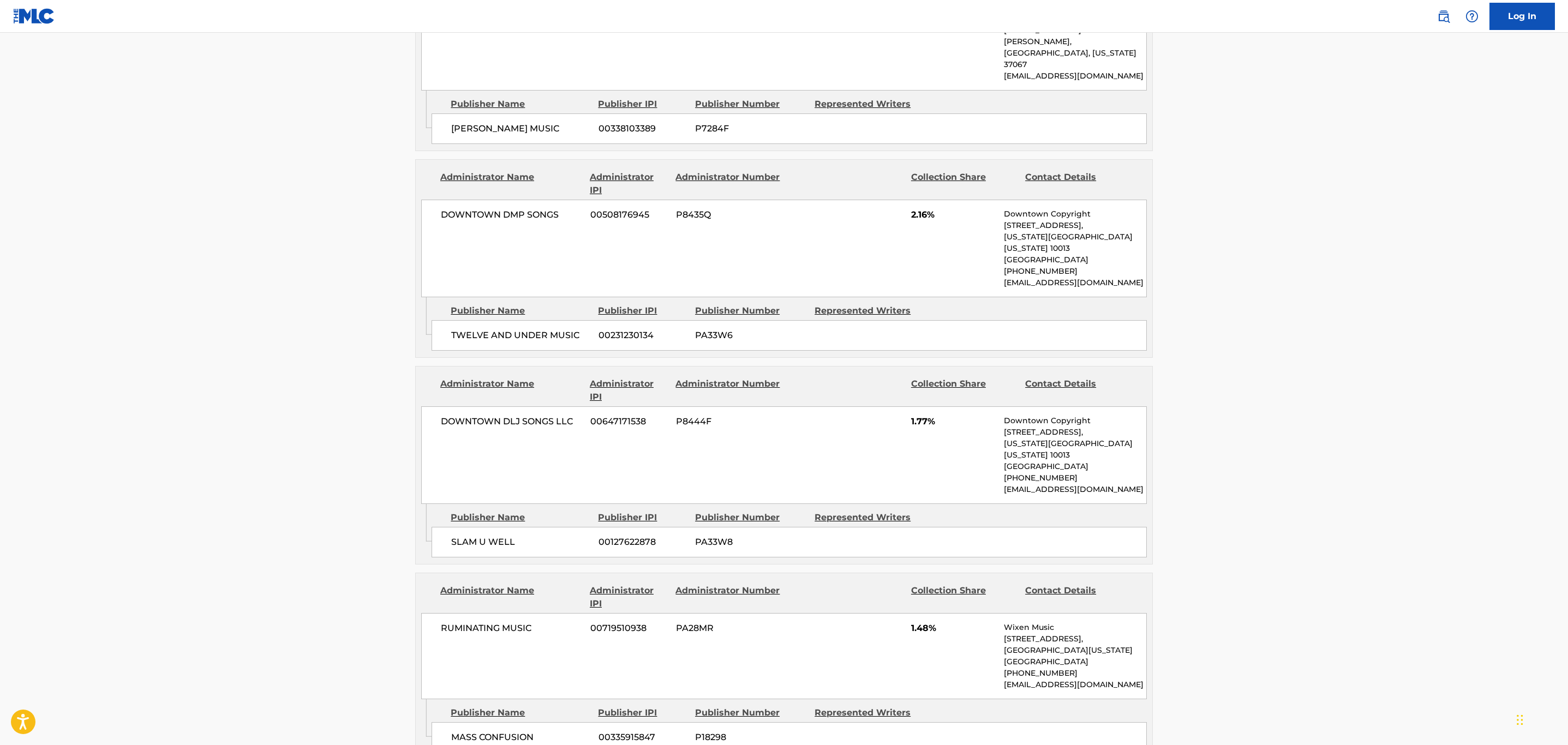
scroll to position [4499, 0]
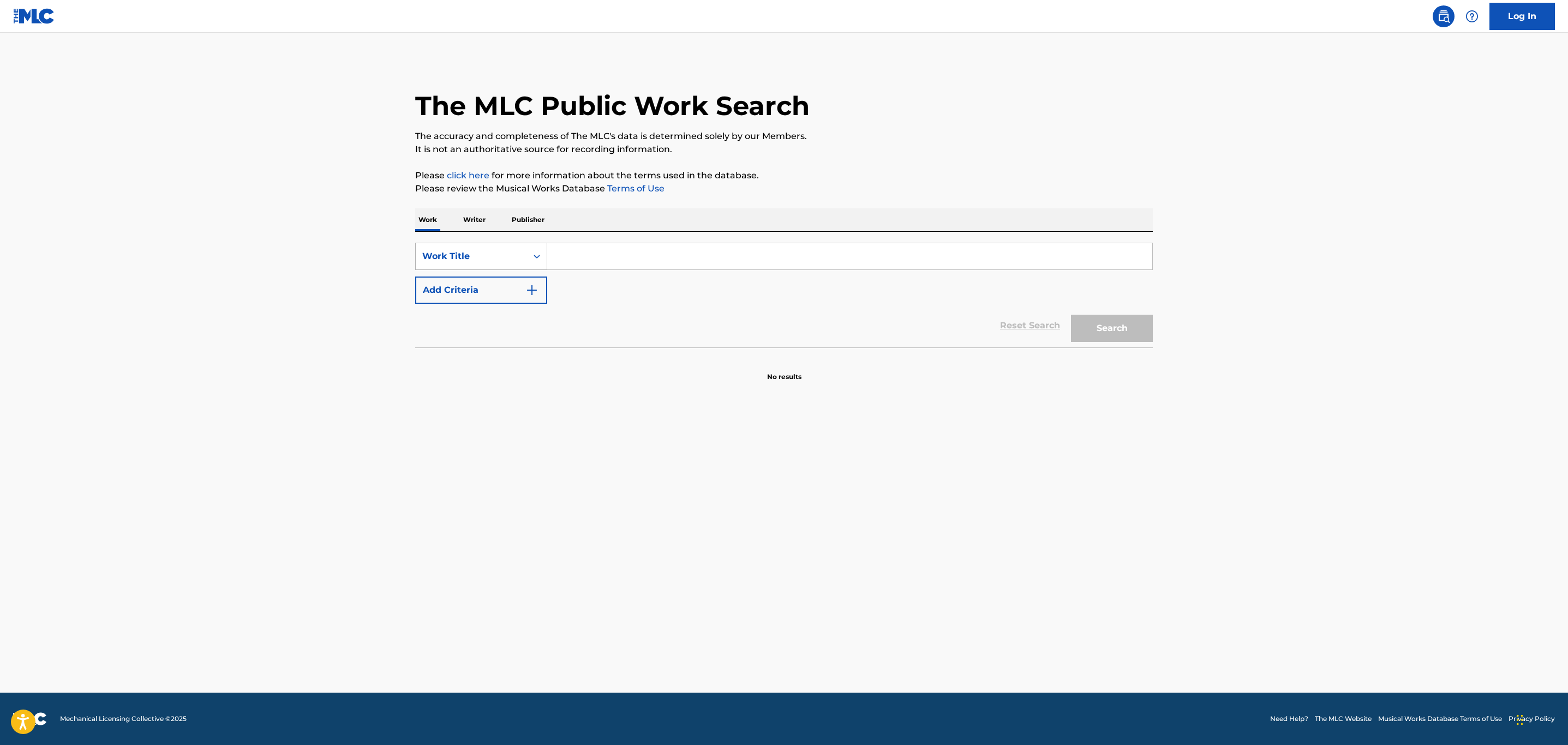
click at [522, 247] on div "Work Title" at bounding box center [471, 256] width 111 height 21
click at [503, 285] on div "MLC Song Code" at bounding box center [481, 284] width 131 height 27
click at [596, 250] on input "Search Form" at bounding box center [849, 256] width 605 height 26
paste input "WB3R5P"
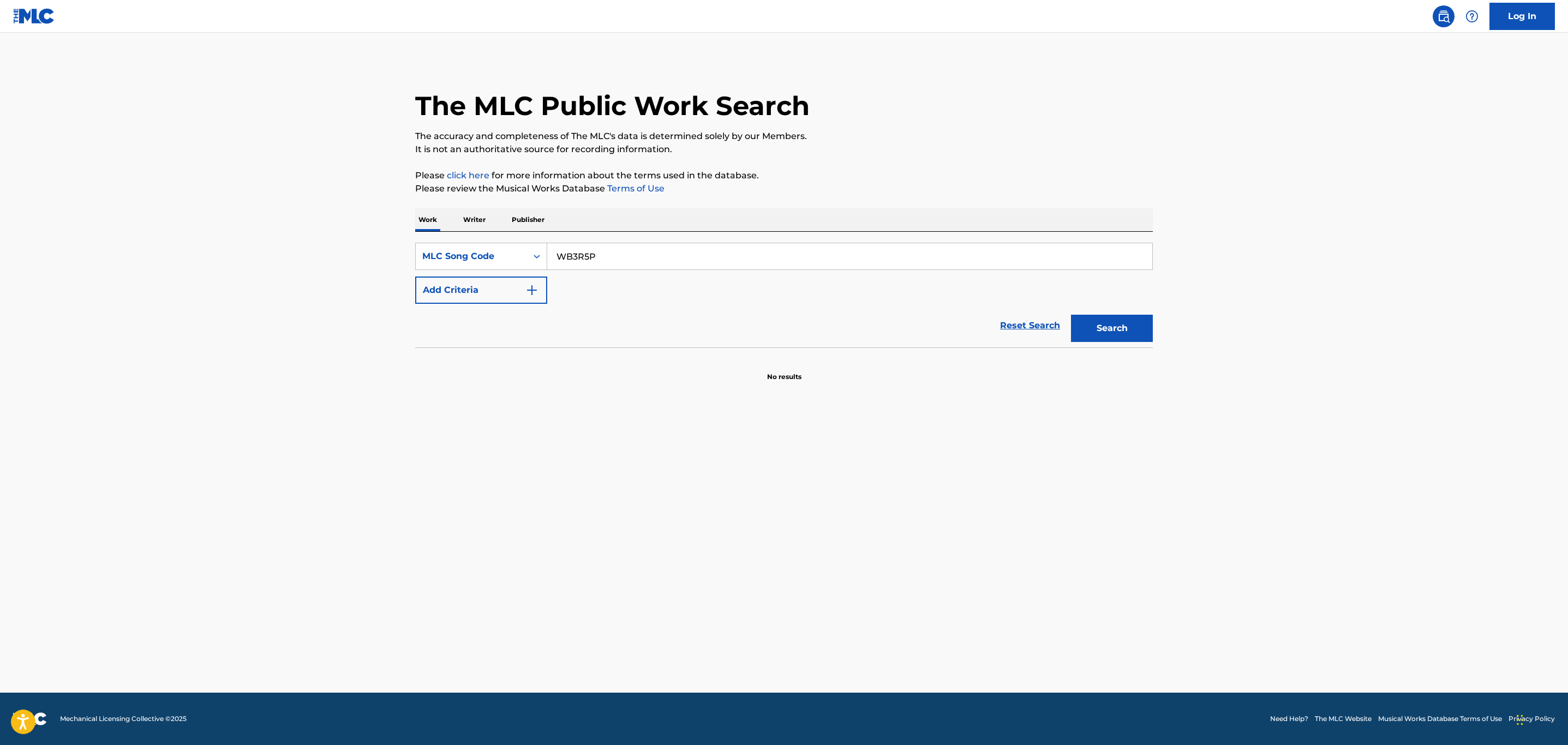
type input "WB3R5P"
click at [1071, 315] on button "Search" at bounding box center [1112, 328] width 82 height 27
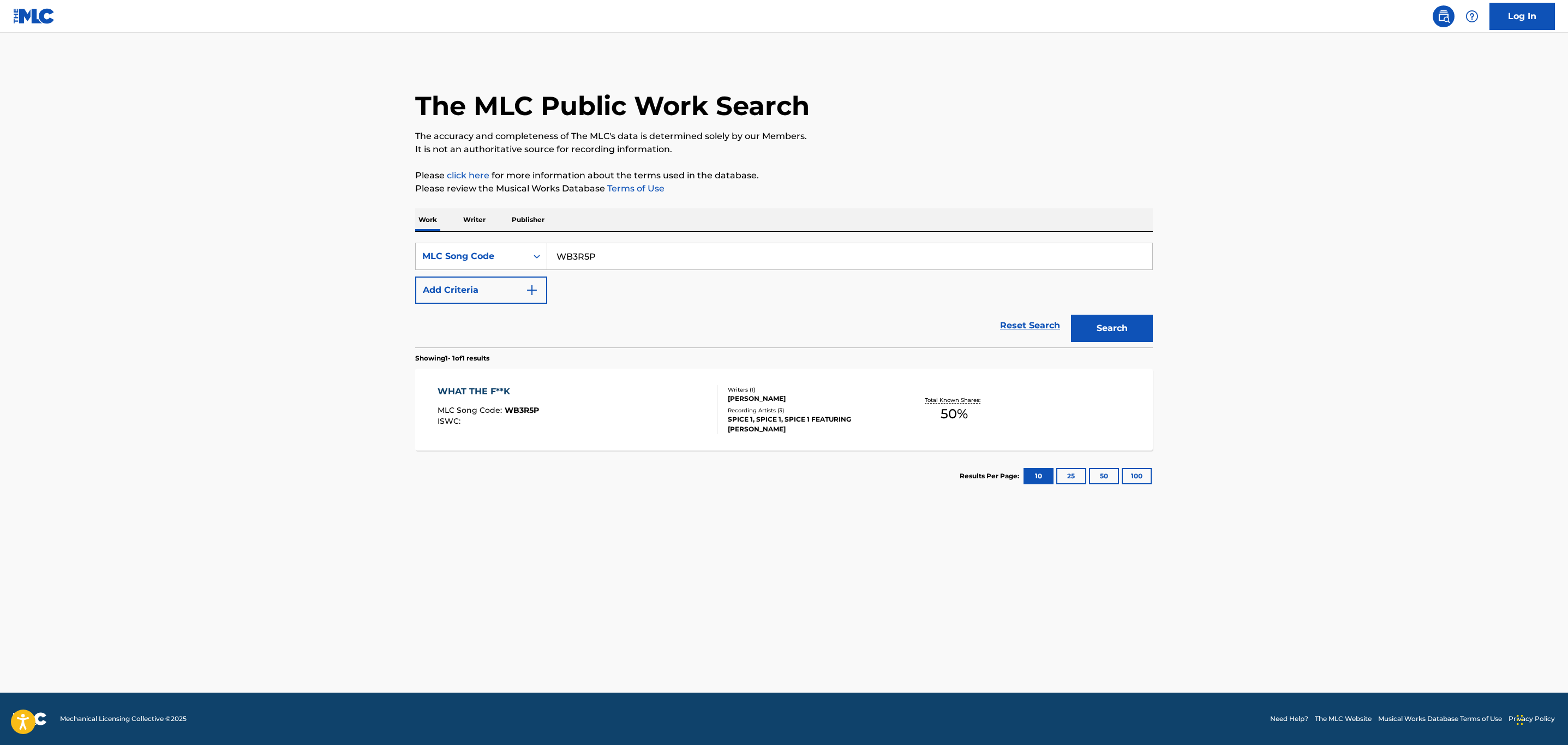
click at [665, 391] on div "WHAT THE F**K MLC Song Code : WB3R5P ISWC :" at bounding box center [578, 409] width 280 height 49
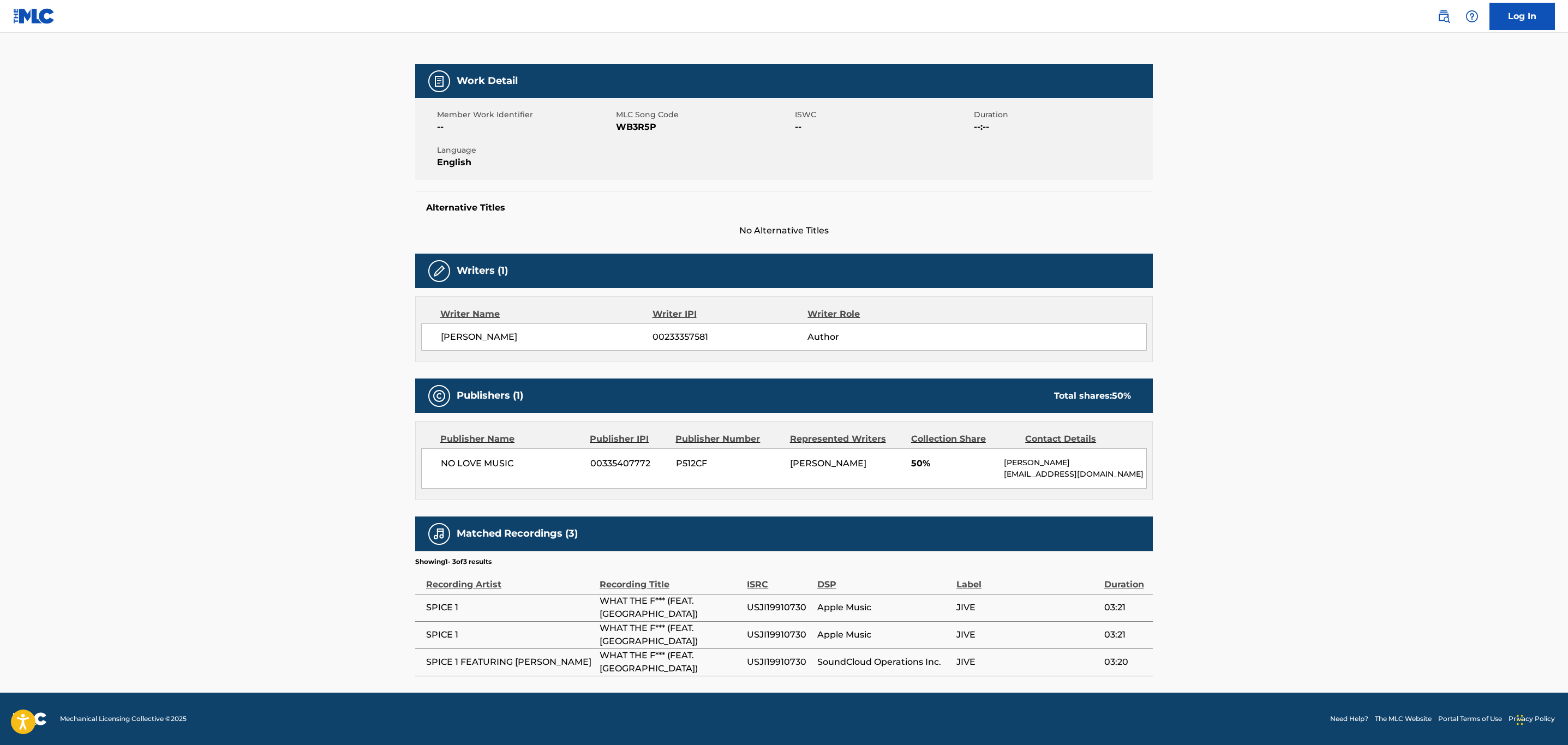
scroll to position [132, 0]
click at [795, 608] on span "USJI19910730" at bounding box center [779, 608] width 65 height 13
copy span "USJI19910730"
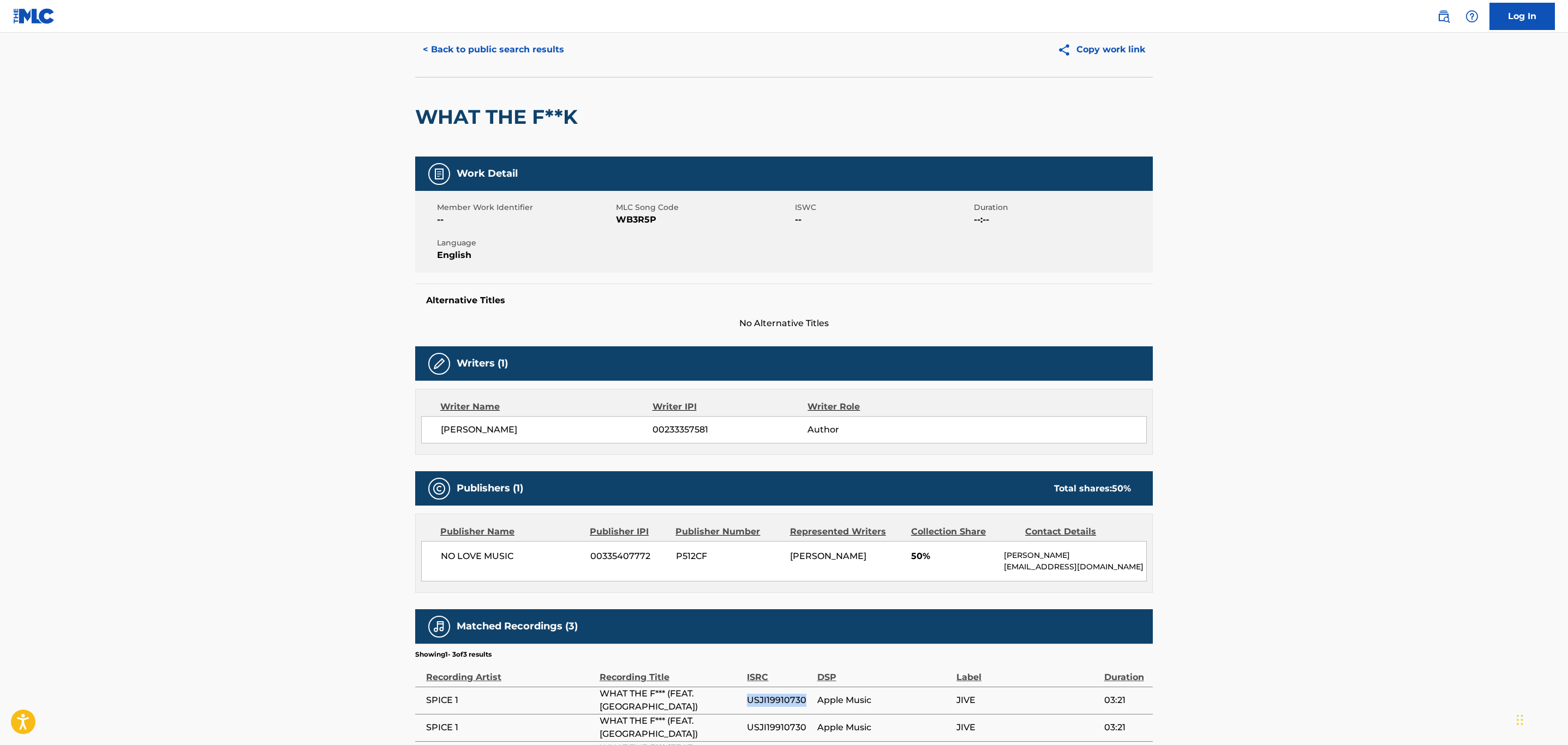
scroll to position [0, 0]
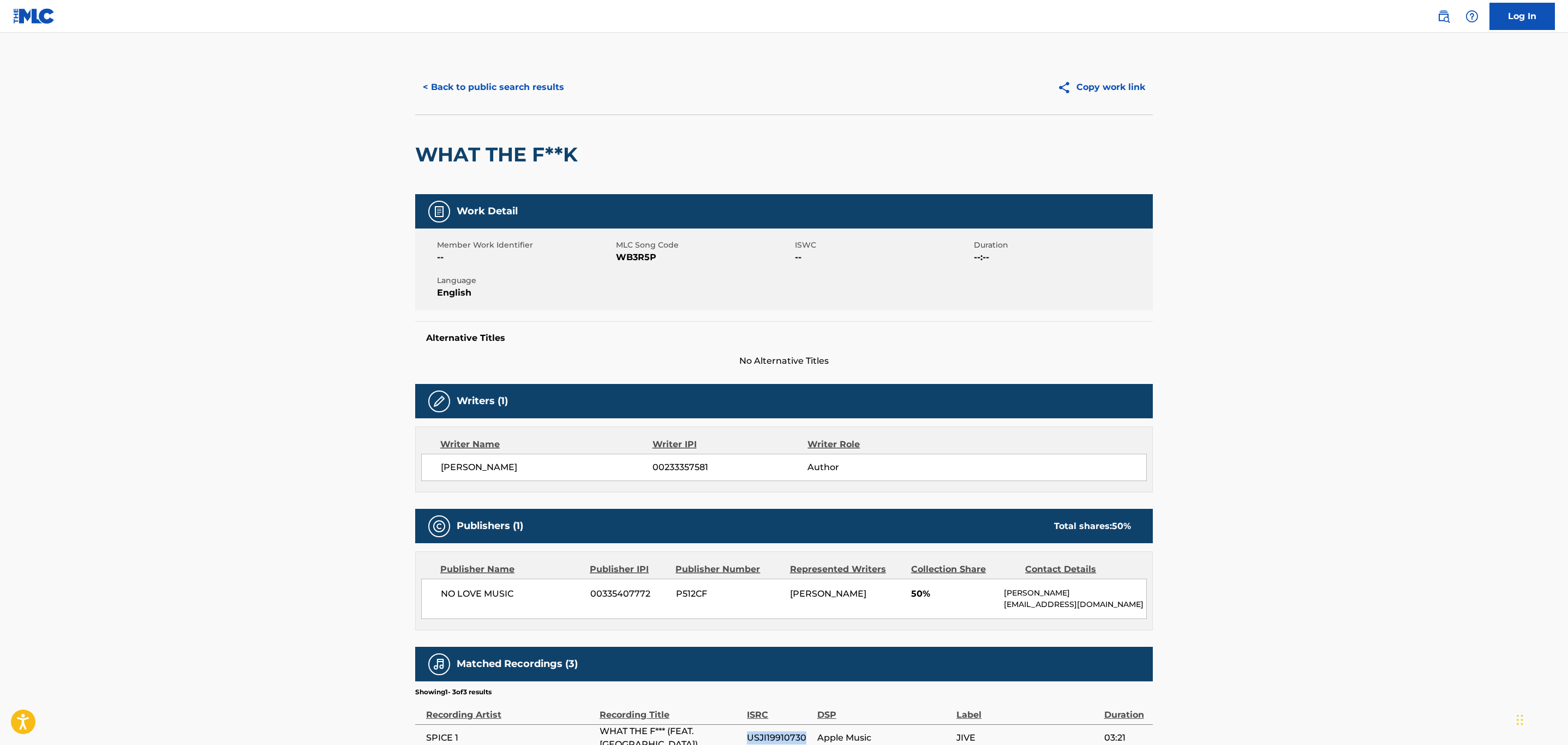
click at [478, 80] on button "< Back to public search results" at bounding box center [494, 87] width 157 height 27
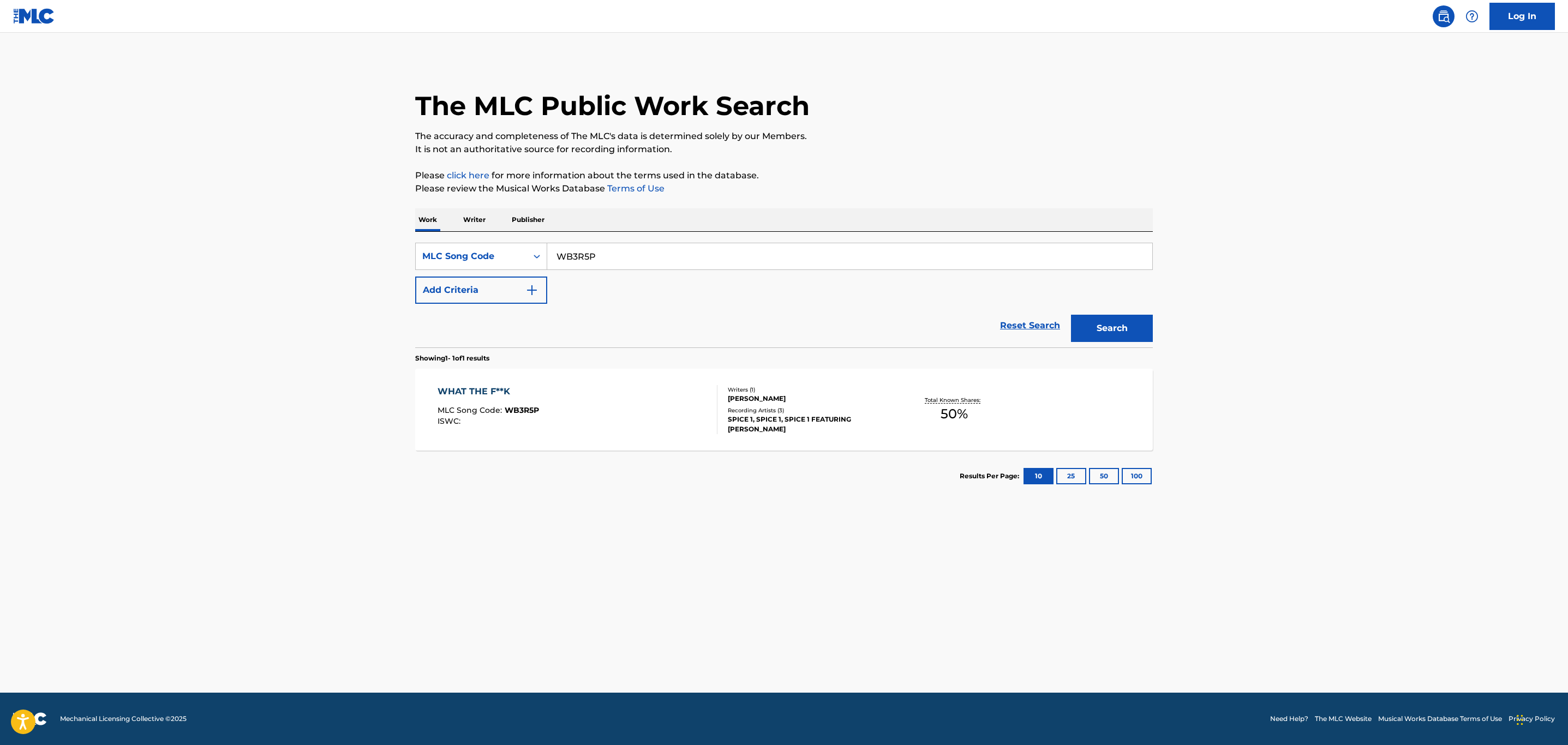
drag, startPoint x: 651, startPoint y: 254, endPoint x: 588, endPoint y: 246, distance: 63.5
click at [589, 247] on input "WB3R5P" at bounding box center [849, 256] width 605 height 26
type input "W"
paste input "Y58800"
type input "Y58800"
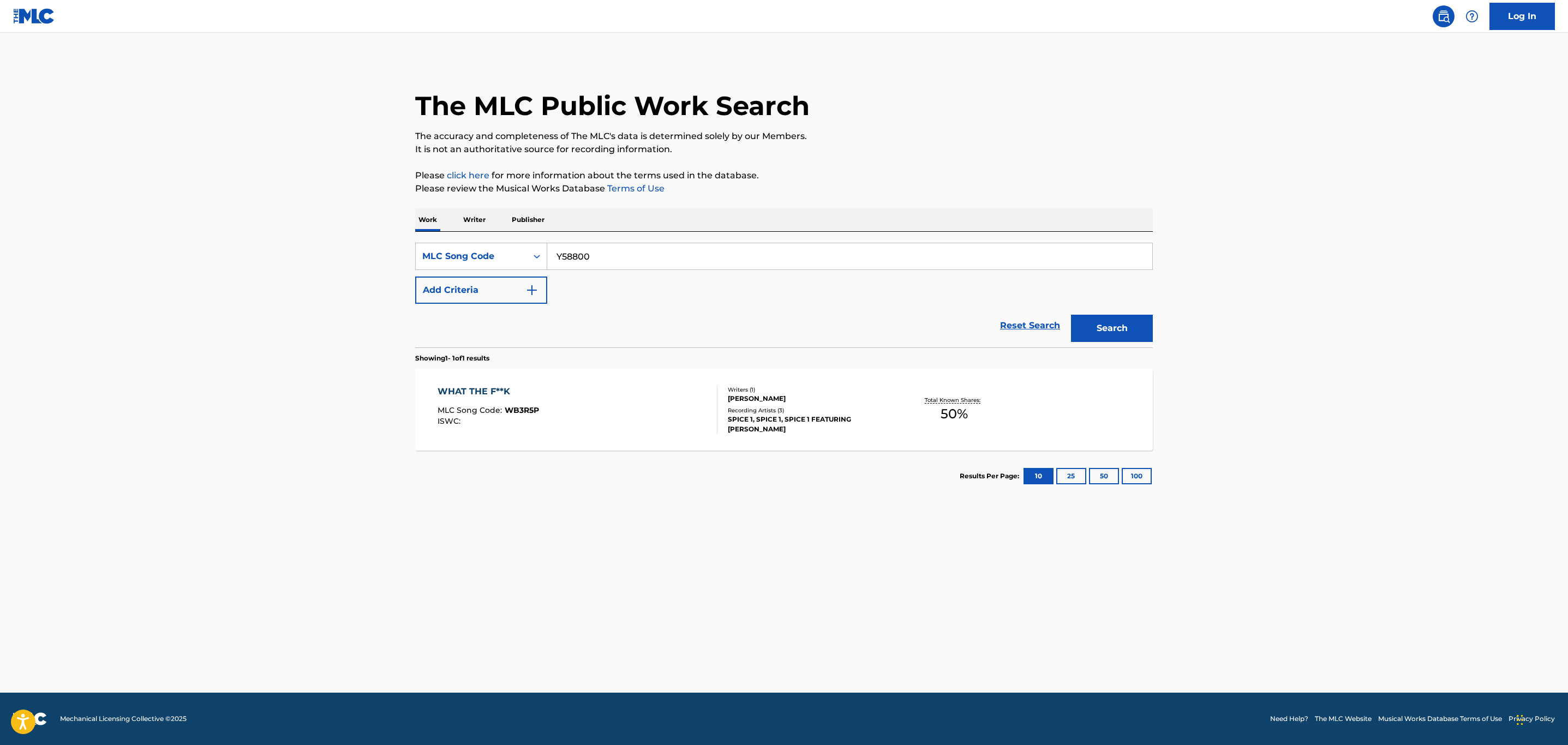
click at [1071, 315] on button "Search" at bounding box center [1112, 328] width 82 height 27
click at [652, 407] on div "YOU'RE DRIVING ME CRAZY (WHAT DID I DO) MLC Song Code : Y58800 ISWC :" at bounding box center [578, 409] width 280 height 49
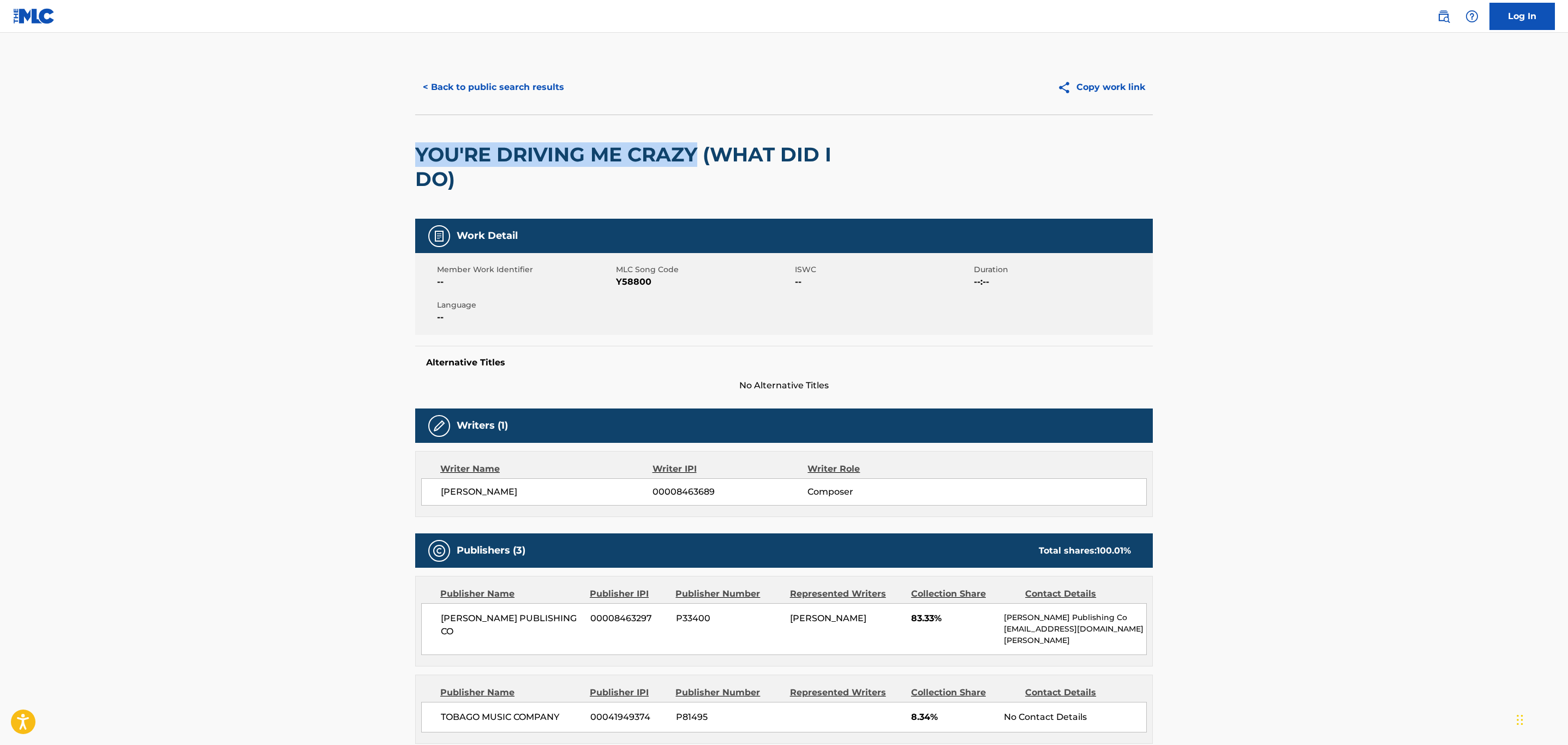
drag, startPoint x: 696, startPoint y: 159, endPoint x: 352, endPoint y: 147, distance: 344.2
click at [352, 147] on main "< Back to public search results Copy work link YOU'RE DRIVING ME CRAZY (WHAT DI…" at bounding box center [784, 703] width 1568 height 1341
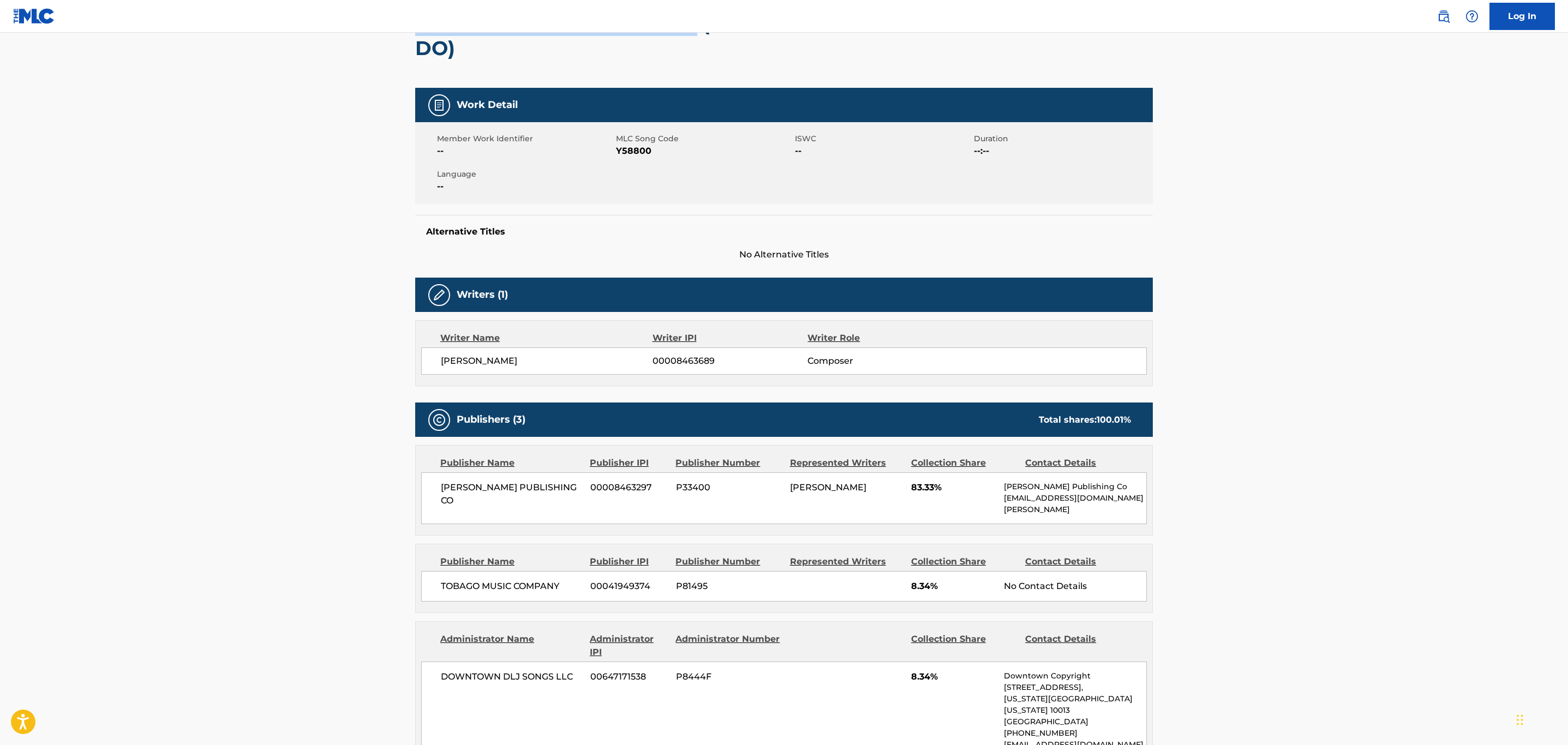
scroll to position [82, 0]
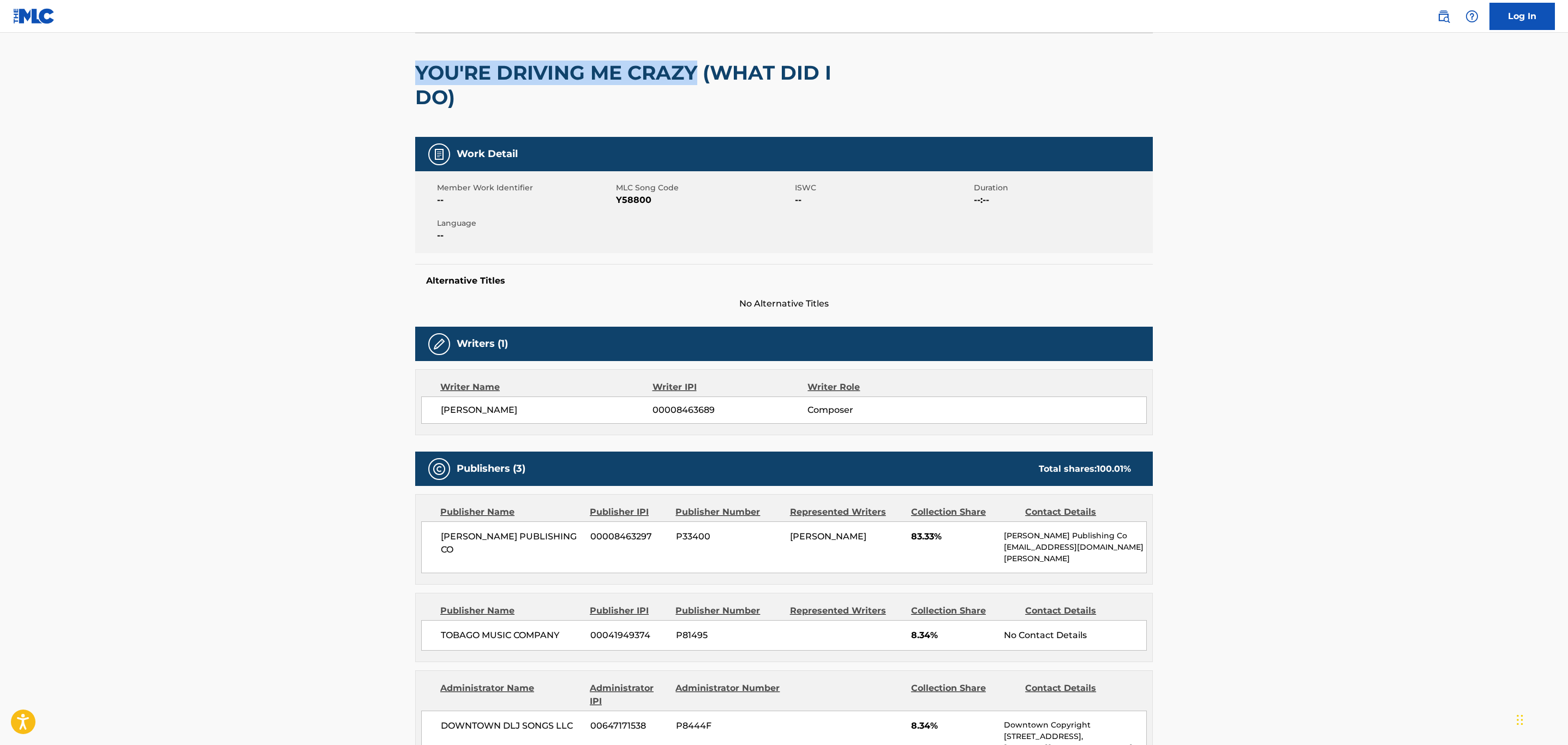
copy h2 "YOU'RE DRIVING ME CRAZY"
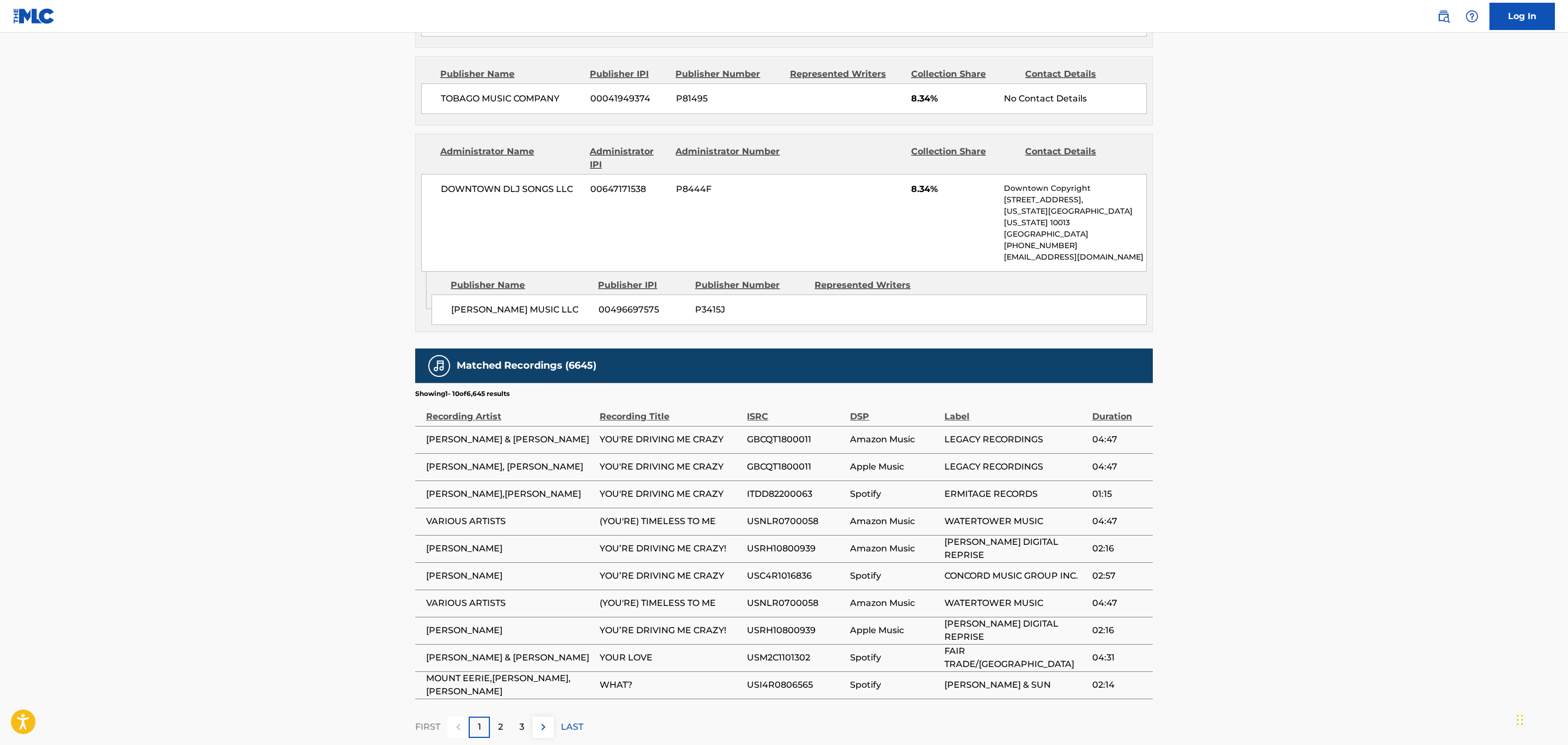
scroll to position [662, 0]
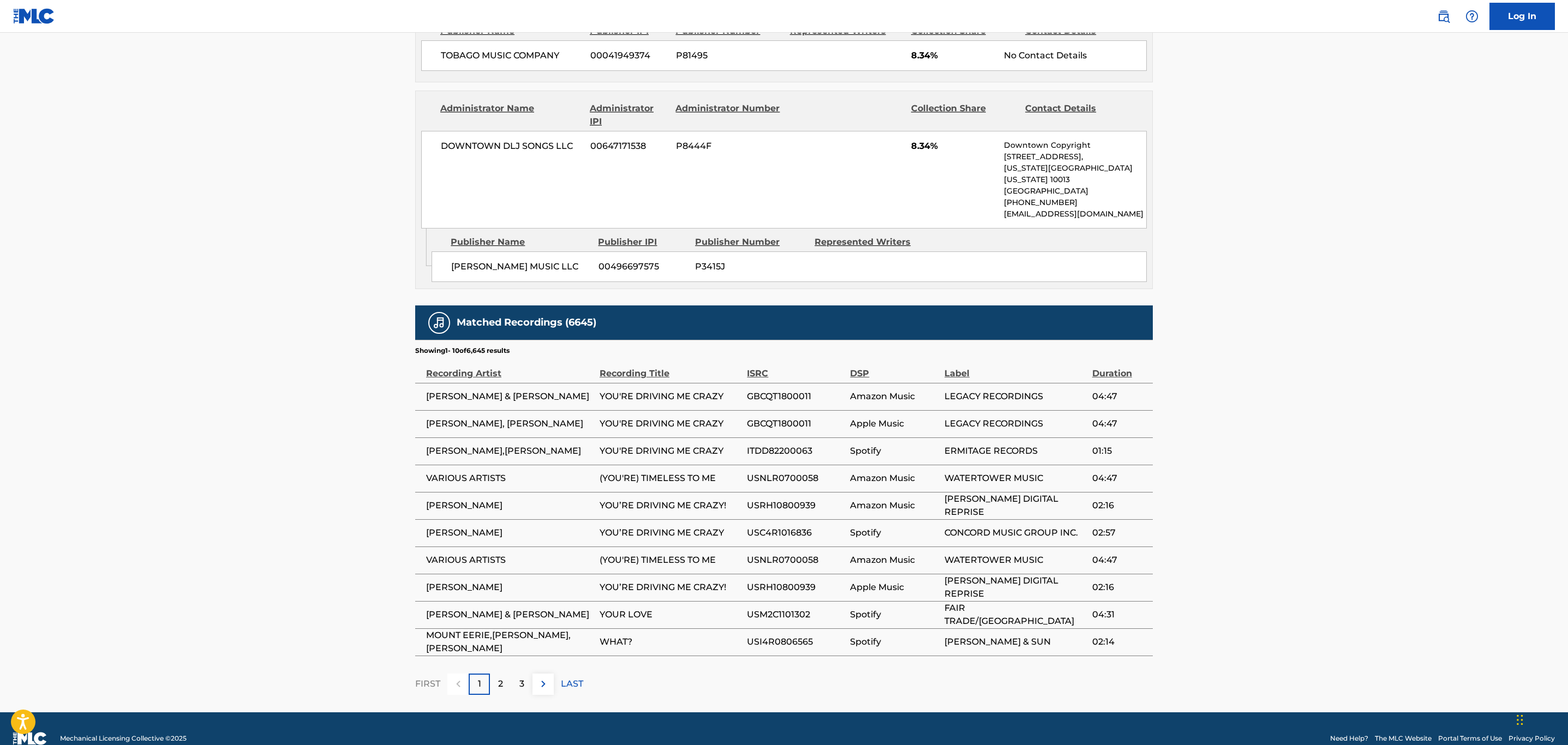
click at [799, 527] on span "USC4R1016836" at bounding box center [795, 533] width 98 height 13
copy span "USC4R1016836"
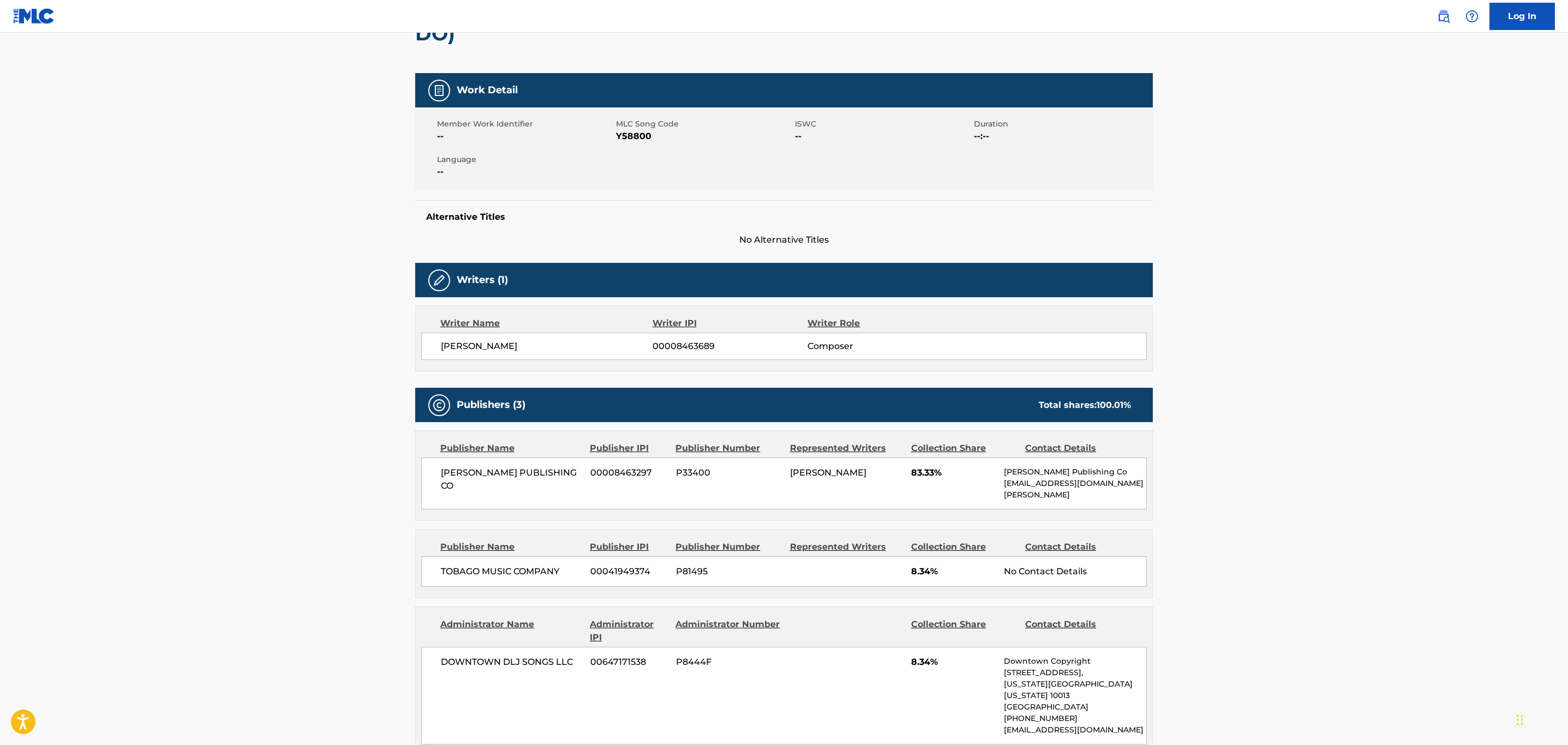
scroll to position [0, 0]
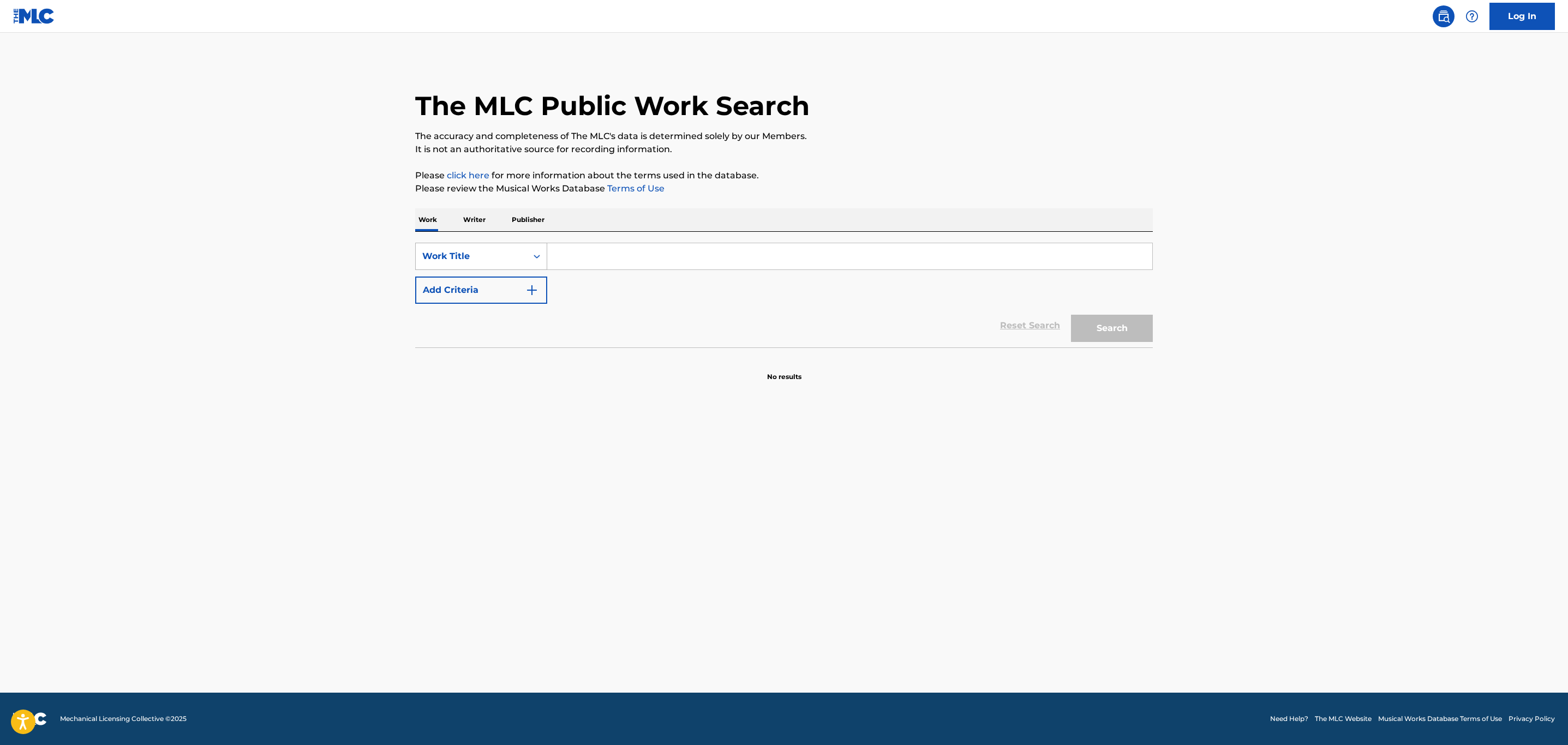
click at [527, 259] on div "Search Form" at bounding box center [536, 256] width 19 height 19
click at [498, 287] on div "MLC Song Code" at bounding box center [481, 284] width 131 height 27
click at [601, 264] on input "Search Form" at bounding box center [849, 256] width 605 height 26
paste input "Y00686"
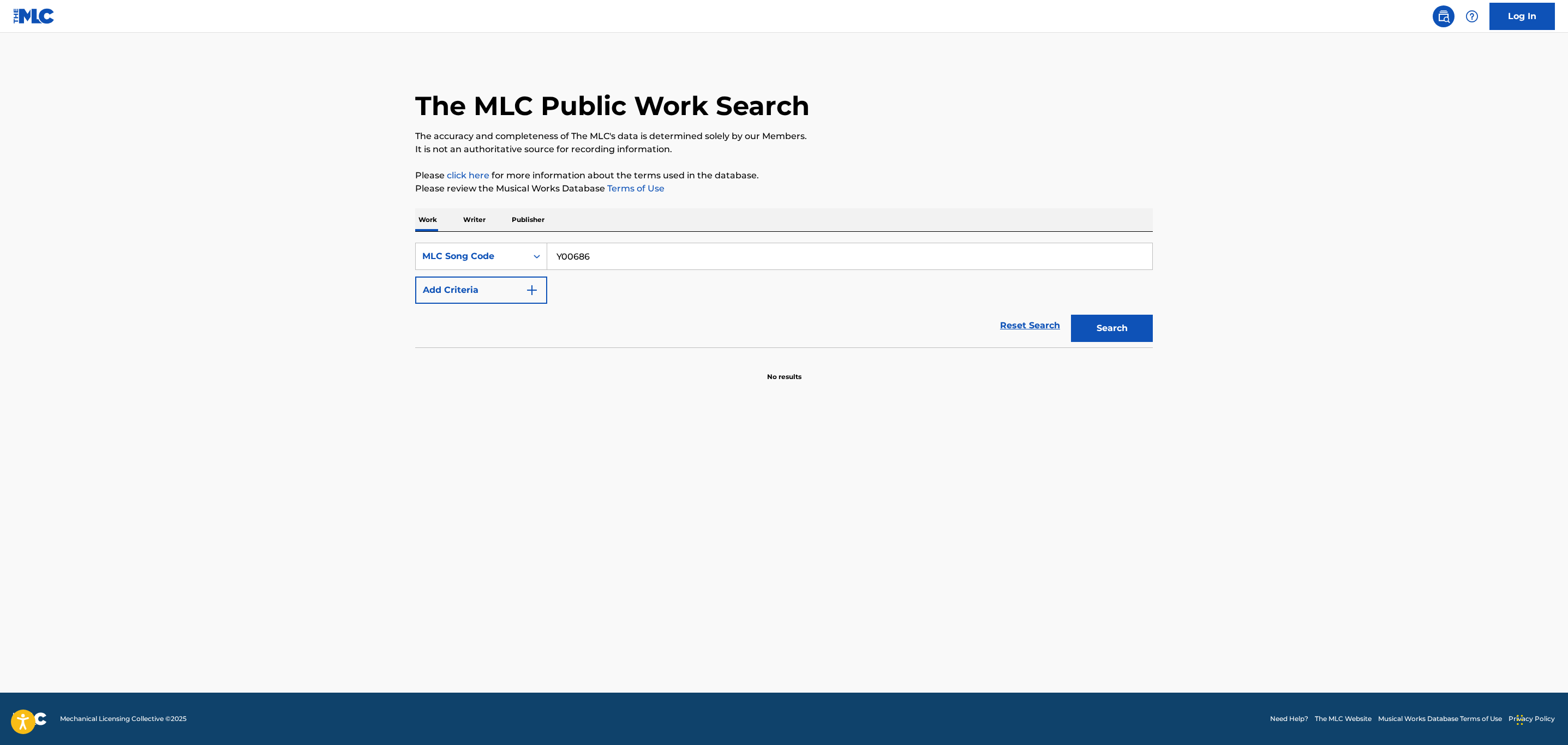
type input "Y00686"
click at [1071, 315] on button "Search" at bounding box center [1112, 328] width 82 height 27
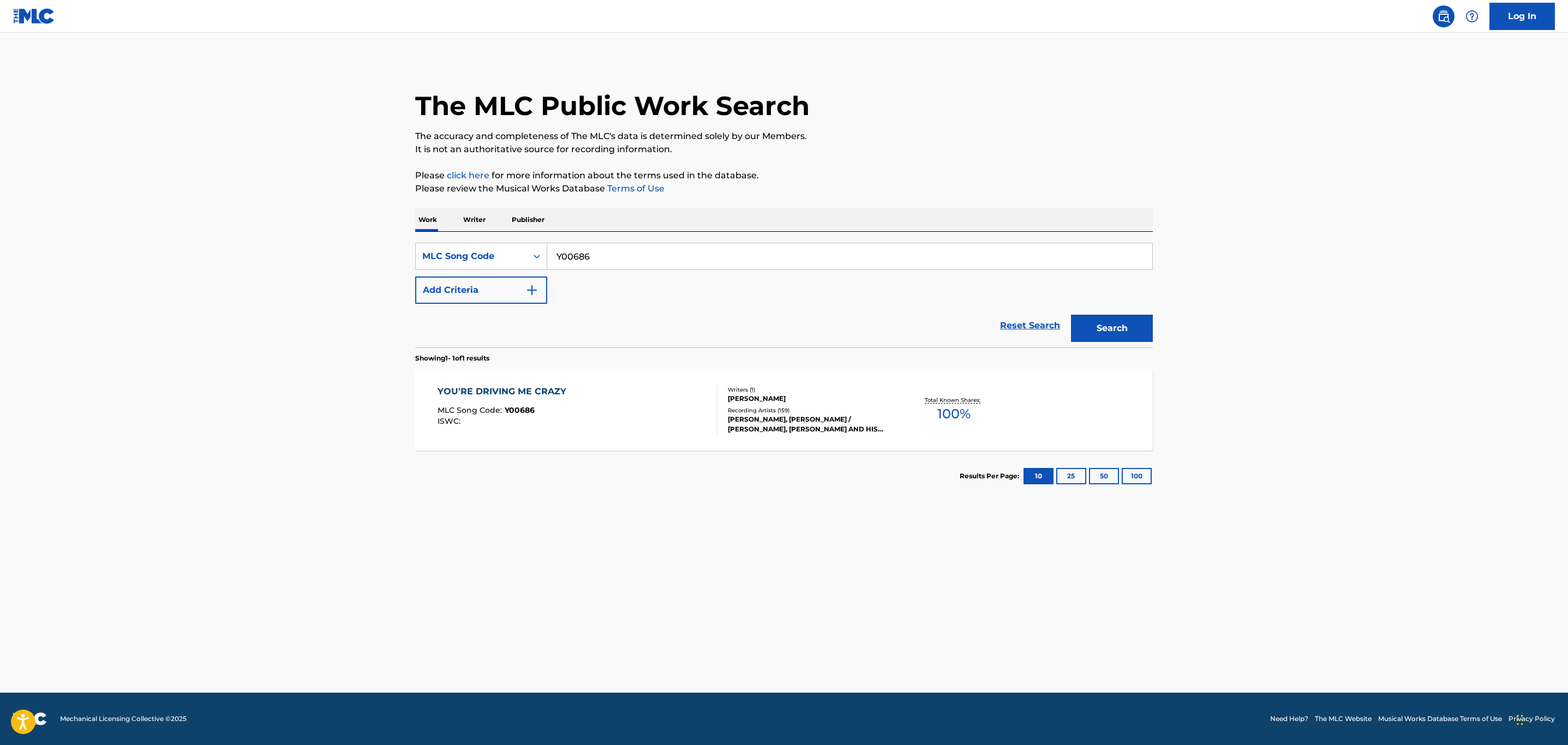
click at [617, 411] on div "YOU'RE DRIVING ME CRAZY MLC Song Code : Y00686 ISWC :" at bounding box center [578, 409] width 280 height 49
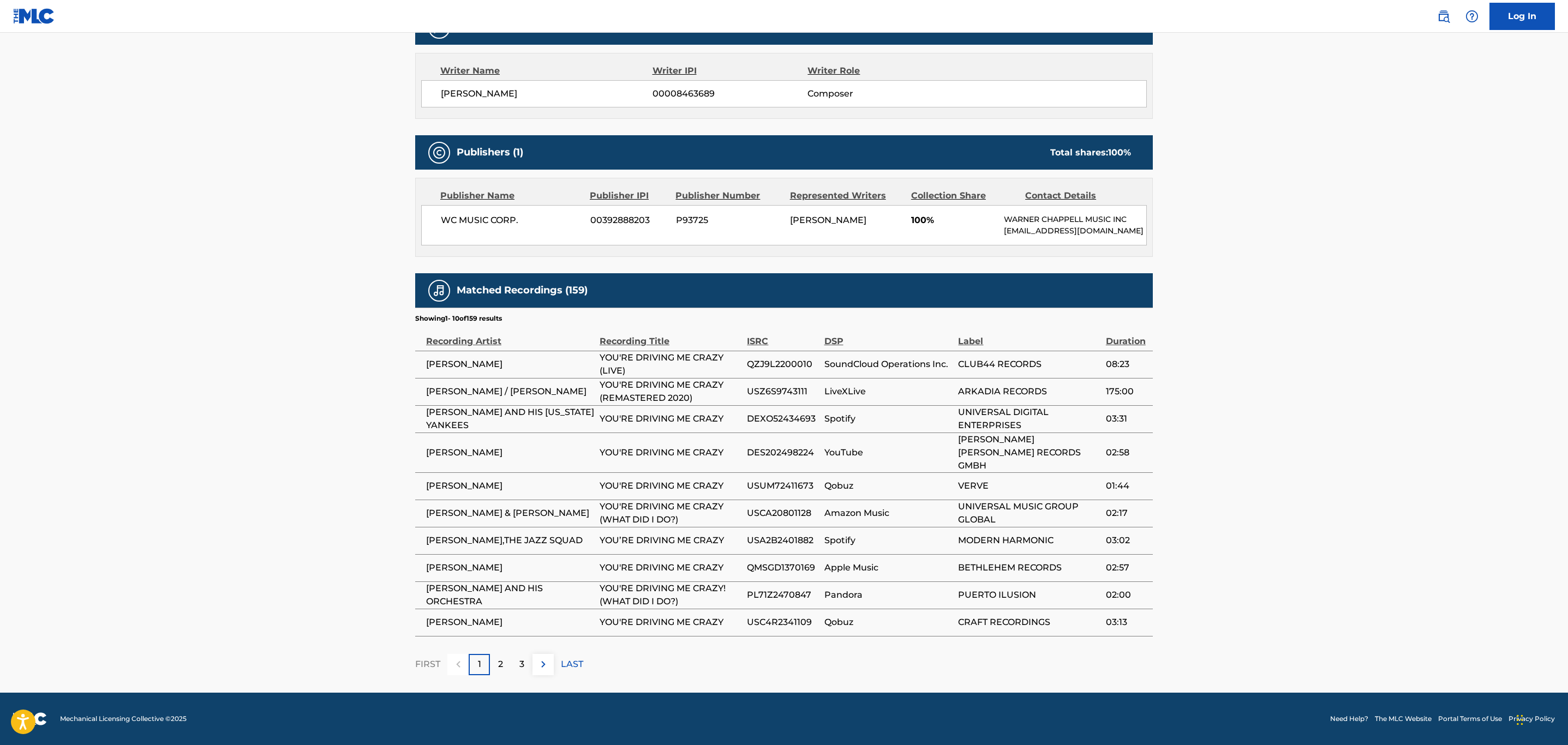
scroll to position [47, 0]
